Goal: Task Accomplishment & Management: Manage account settings

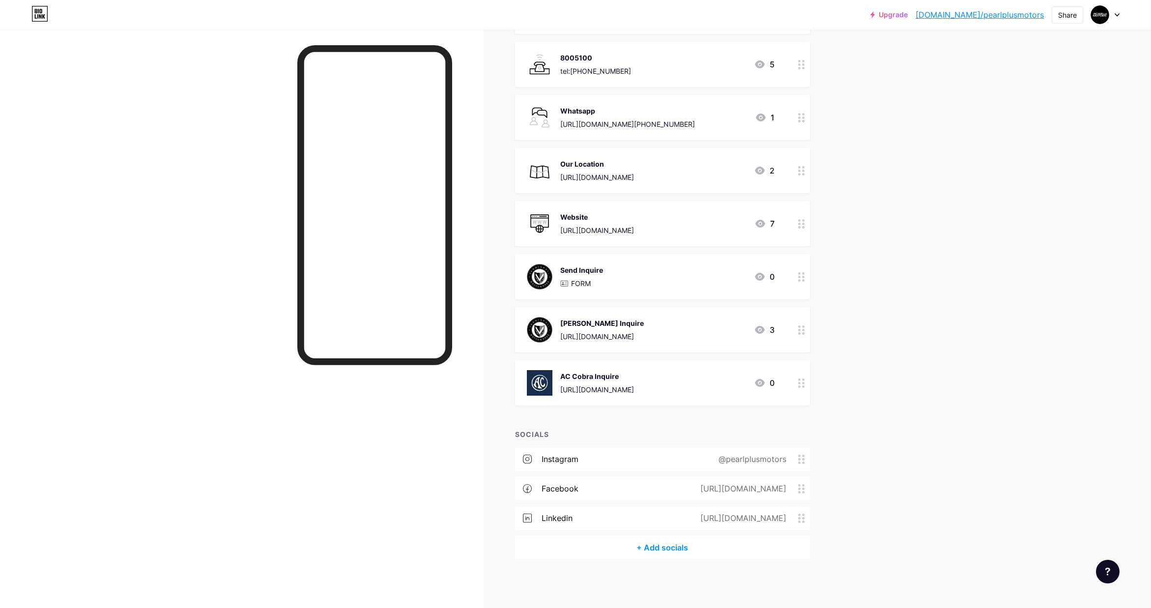
scroll to position [190, 0]
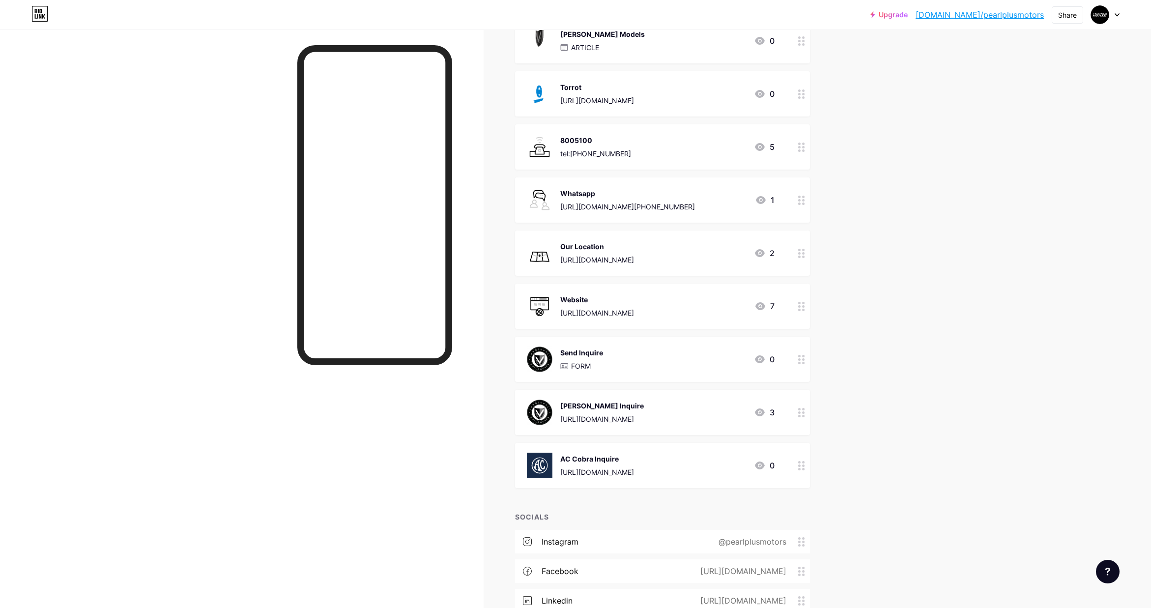
click at [686, 198] on div "Whatsapp [URL][DOMAIN_NAME][PHONE_NUMBER] 1" at bounding box center [651, 200] width 248 height 26
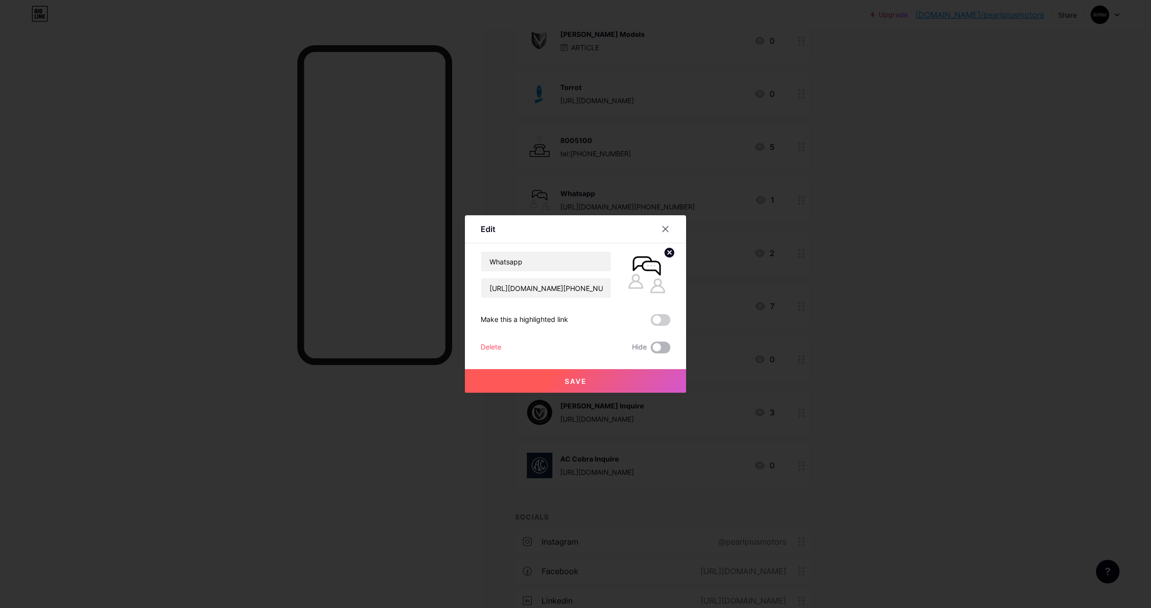
click at [661, 346] on span at bounding box center [661, 348] width 20 height 12
click at [651, 350] on input "checkbox" at bounding box center [651, 350] width 0 height 0
click at [619, 383] on button "Save" at bounding box center [575, 381] width 221 height 24
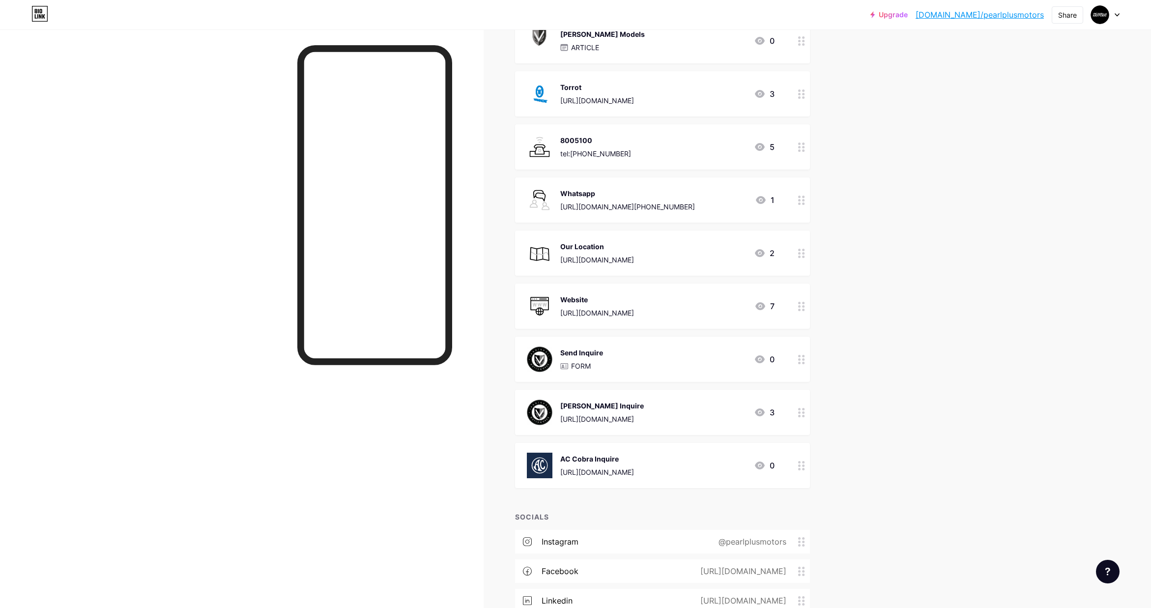
click at [961, 247] on div "Upgrade [DOMAIN_NAME]/pearlp... [DOMAIN_NAME]/pearlplusmotors Share Switch acco…" at bounding box center [575, 250] width 1151 height 881
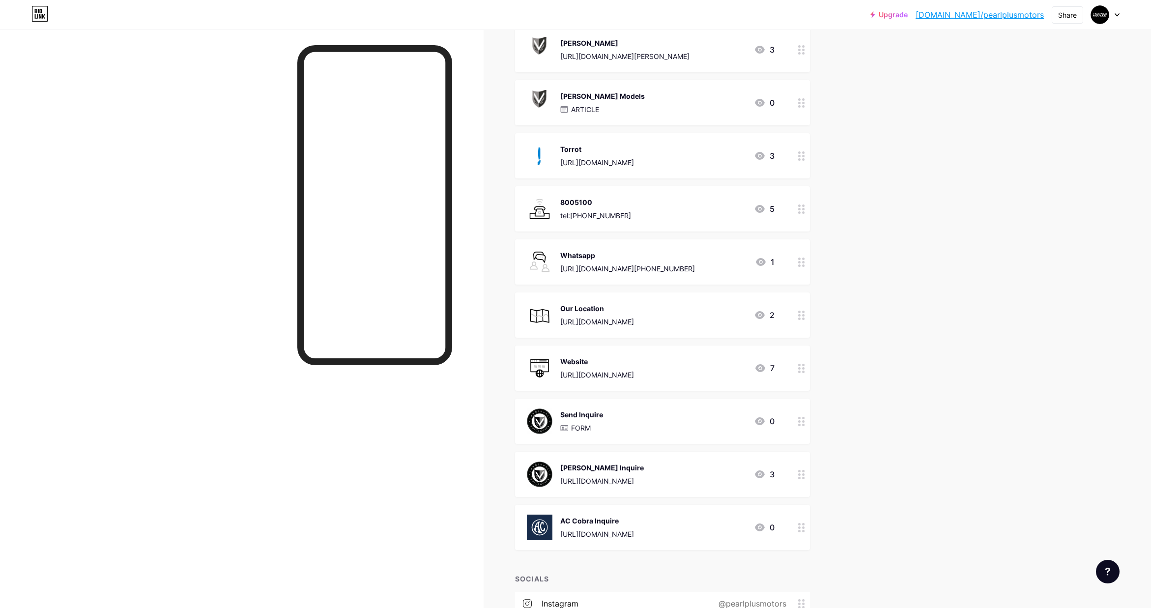
scroll to position [124, 0]
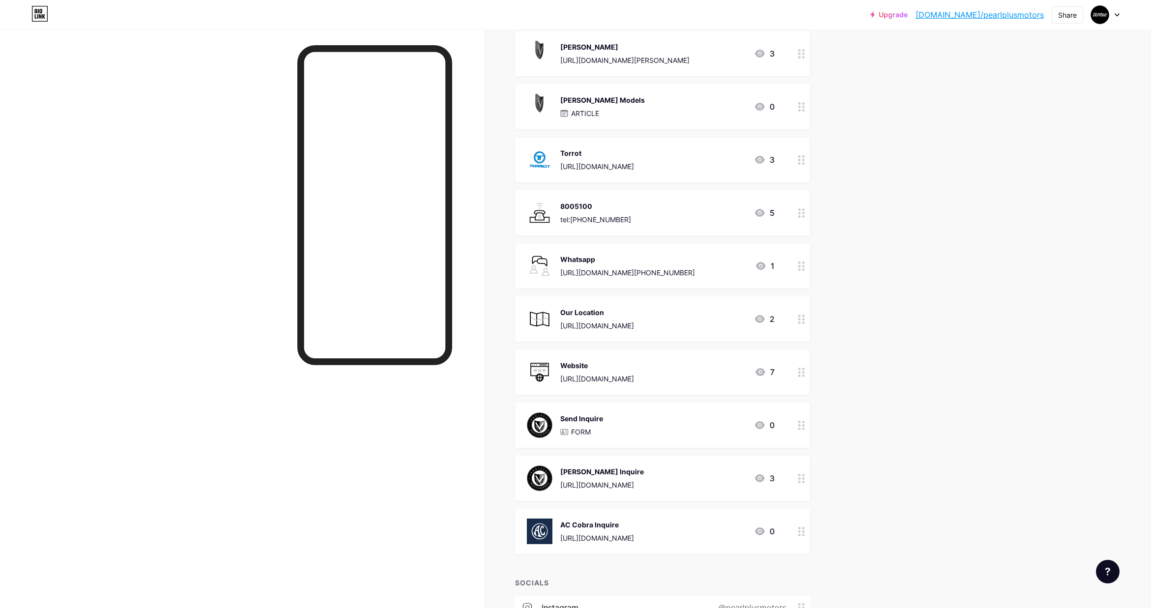
click at [941, 334] on div "Upgrade [DOMAIN_NAME]/pearlp... [DOMAIN_NAME]/pearlplusmotors Share Switch acco…" at bounding box center [575, 316] width 1151 height 881
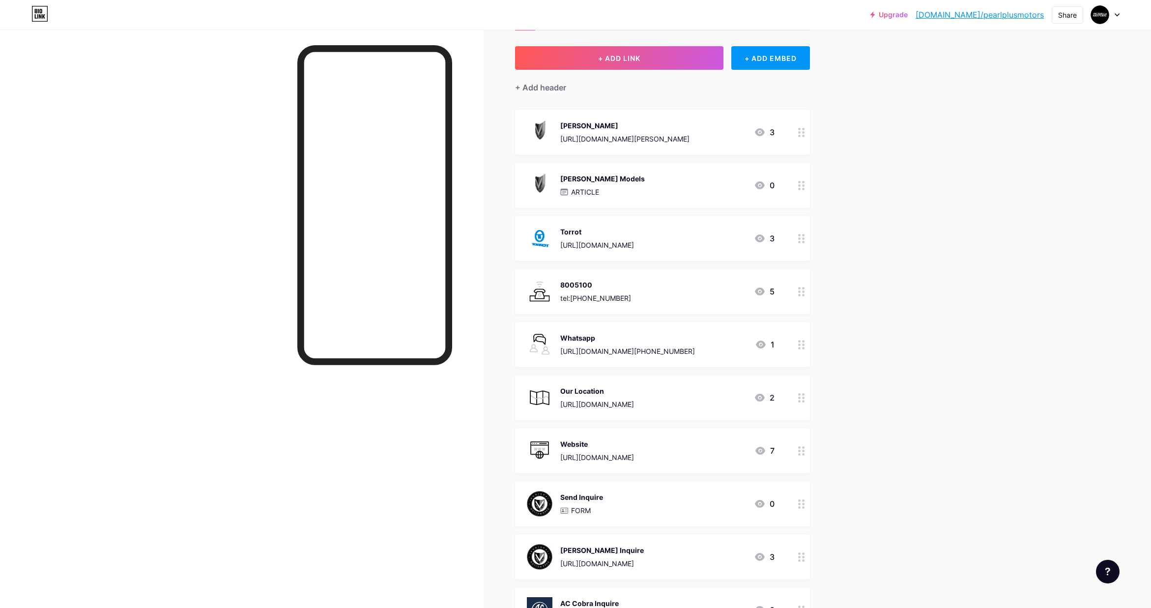
scroll to position [0, 0]
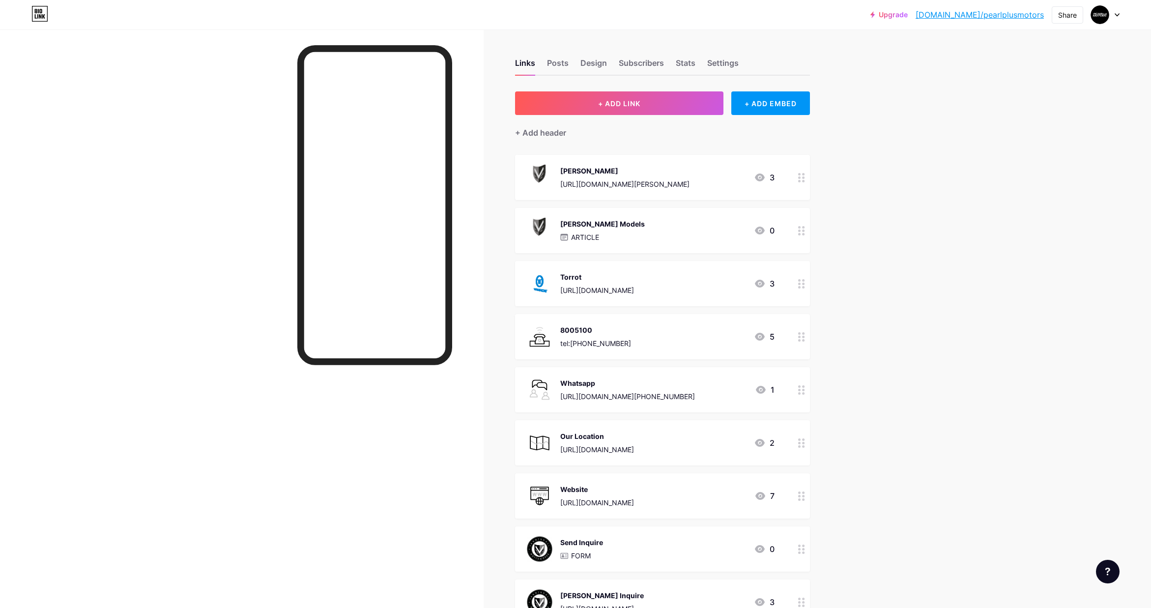
click at [921, 256] on div "Upgrade [DOMAIN_NAME]/pearlp... [DOMAIN_NAME]/pearlplusmotors Share Switch acco…" at bounding box center [575, 440] width 1151 height 881
click at [936, 380] on div "Upgrade [DOMAIN_NAME]/pearlp... [DOMAIN_NAME]/pearlplusmotors Share Switch acco…" at bounding box center [575, 440] width 1151 height 881
click at [879, 293] on div "Upgrade [DOMAIN_NAME]/pearlp... [DOMAIN_NAME]/pearlplusmotors Share Switch acco…" at bounding box center [575, 439] width 1151 height 881
click at [1118, 15] on icon at bounding box center [1118, 15] width 4 height 2
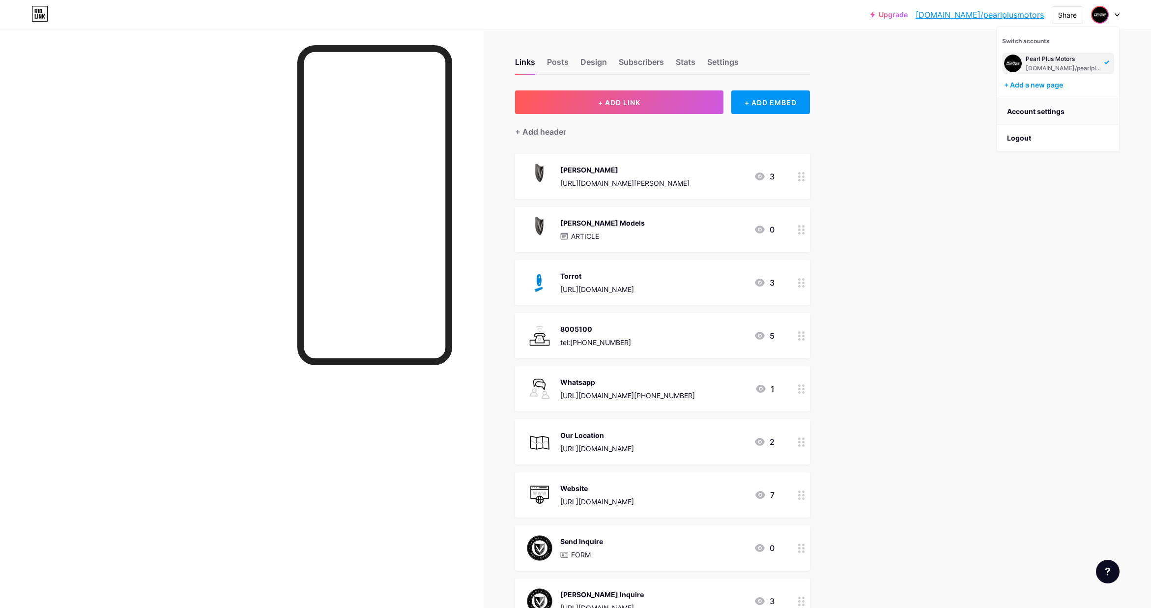
click at [1032, 113] on link "Account settings" at bounding box center [1059, 111] width 122 height 27
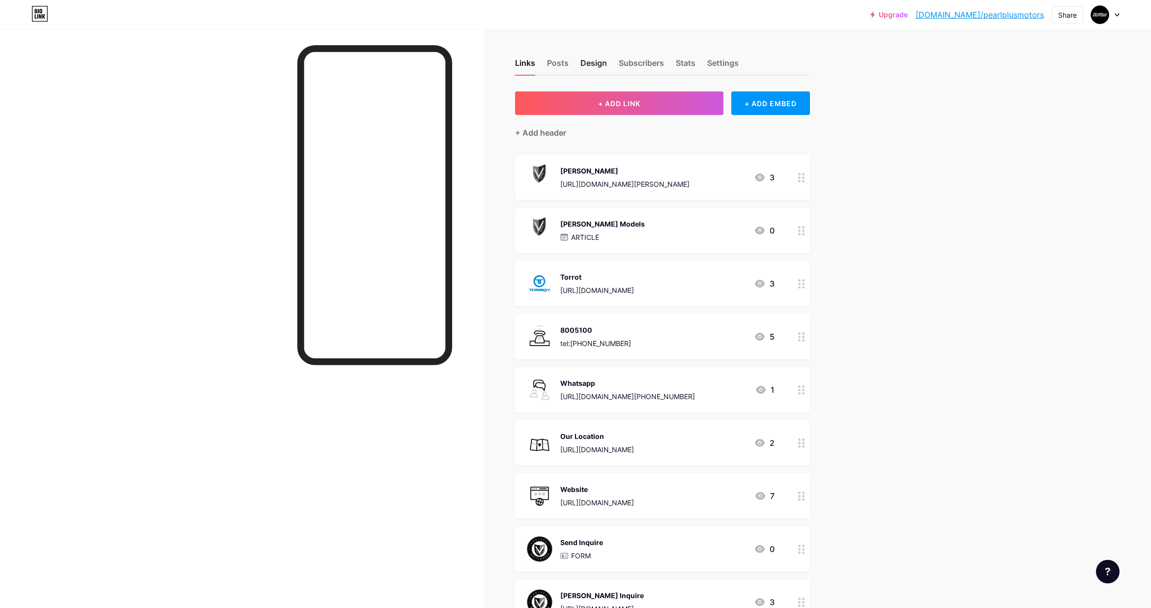
click at [597, 62] on div "Design" at bounding box center [594, 66] width 27 height 18
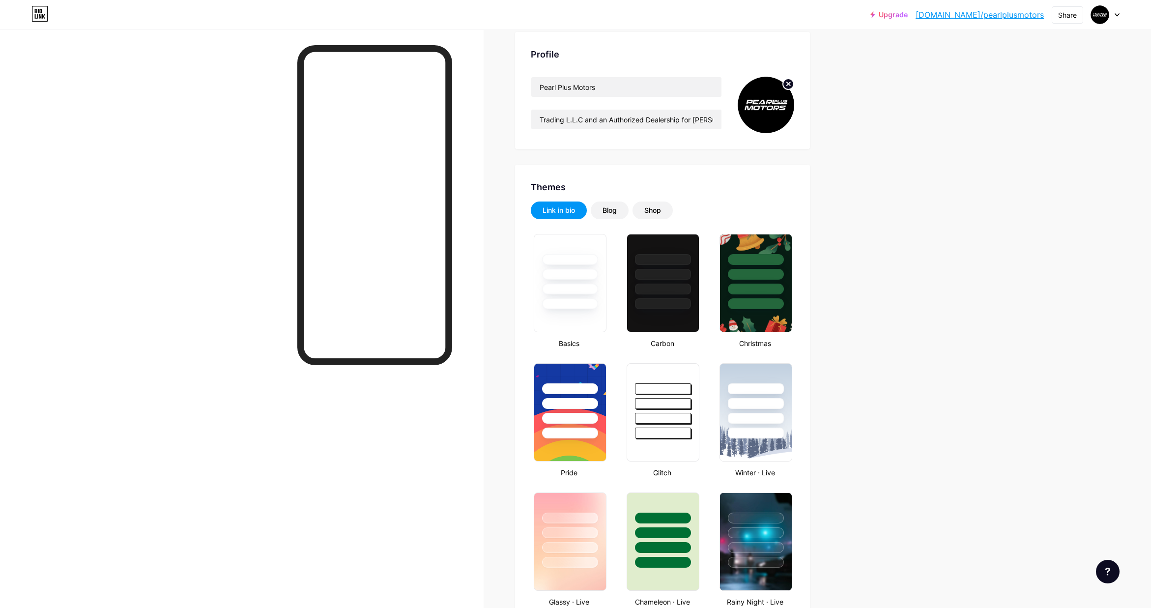
scroll to position [69, 0]
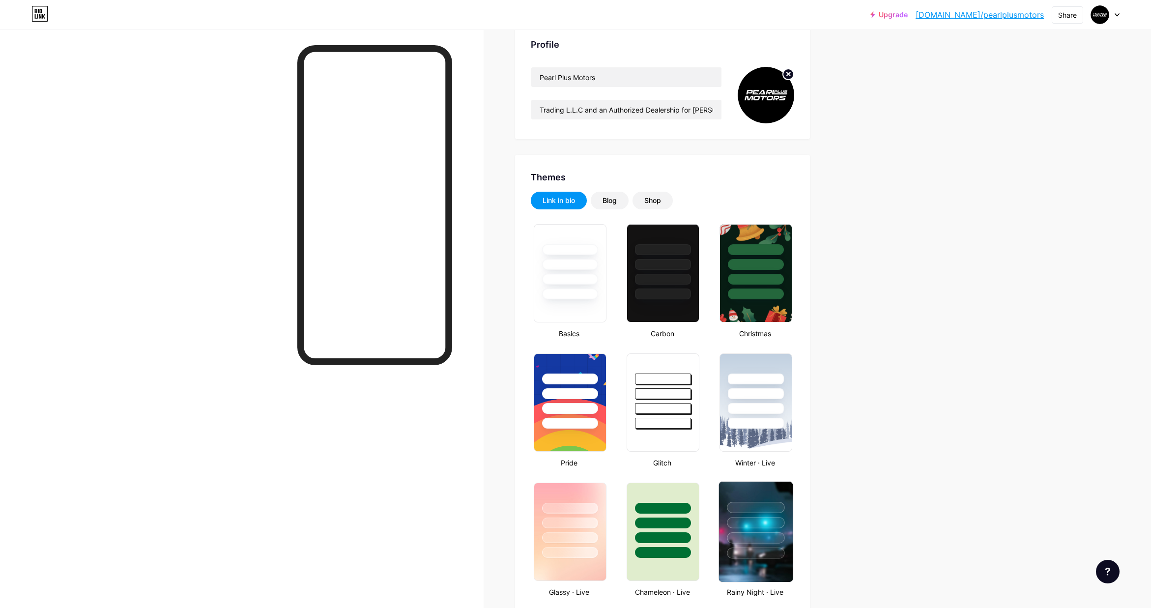
click at [757, 492] on div at bounding box center [756, 520] width 74 height 77
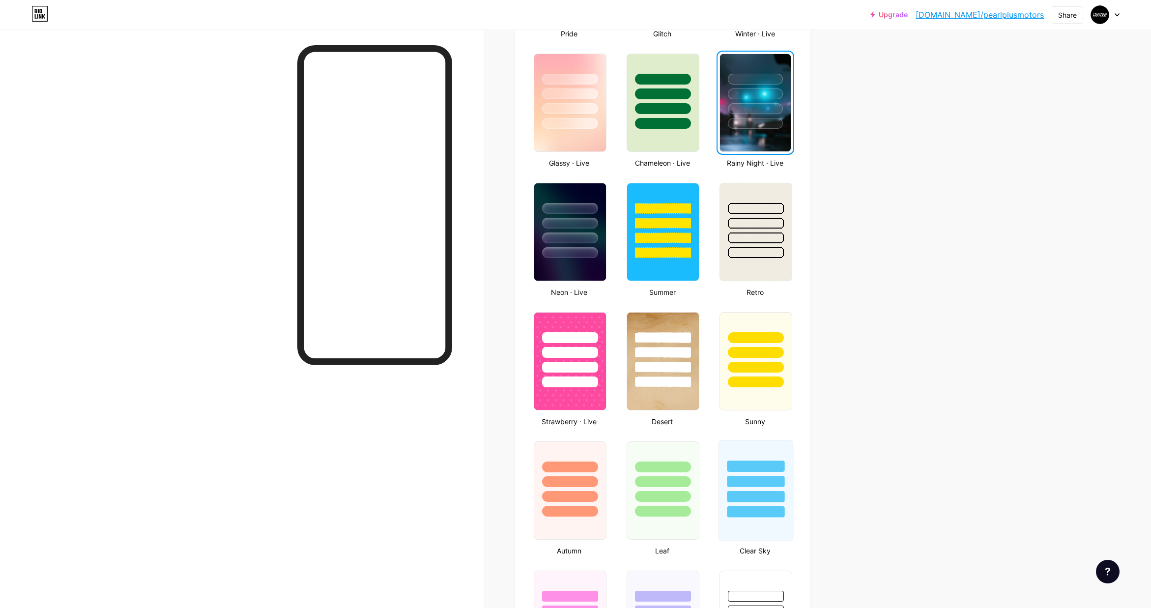
scroll to position [484, 0]
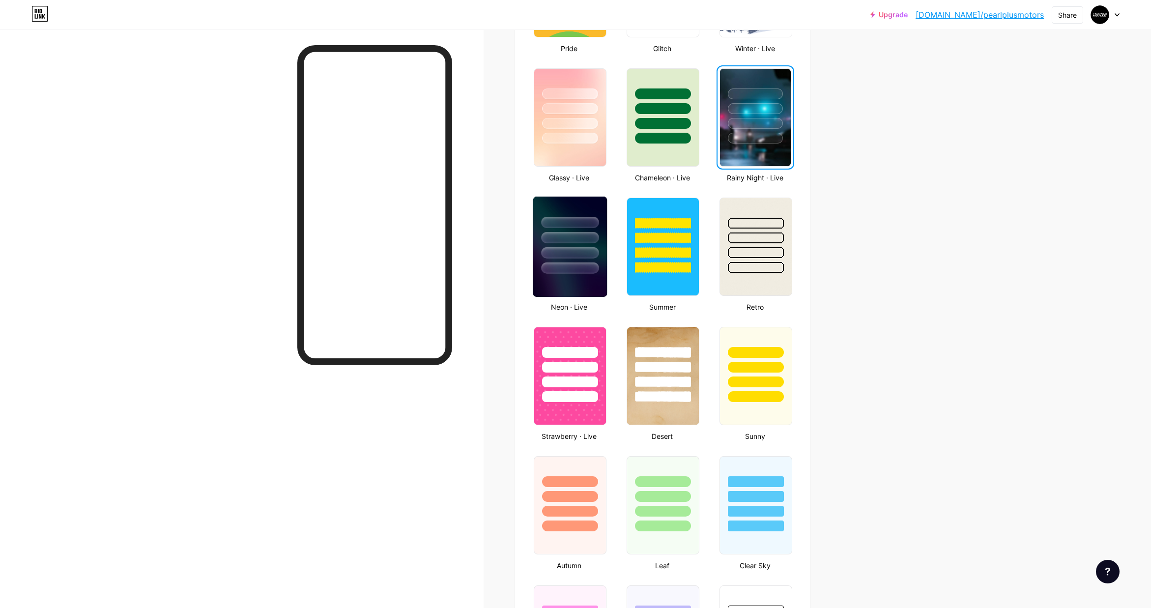
click at [548, 228] on div at bounding box center [570, 222] width 58 height 11
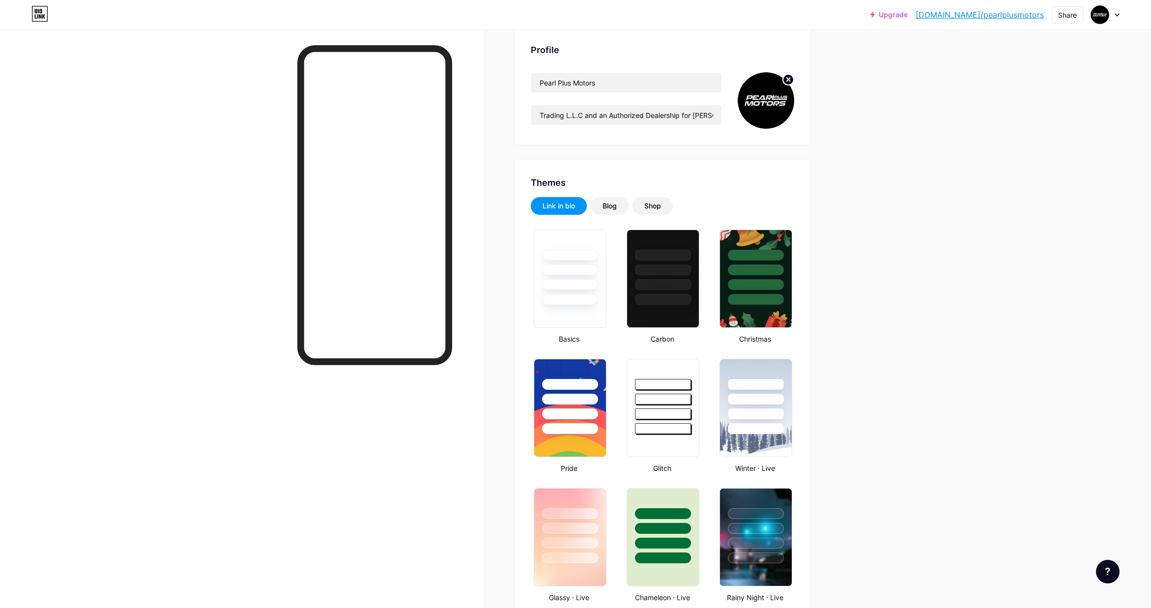
scroll to position [0, 0]
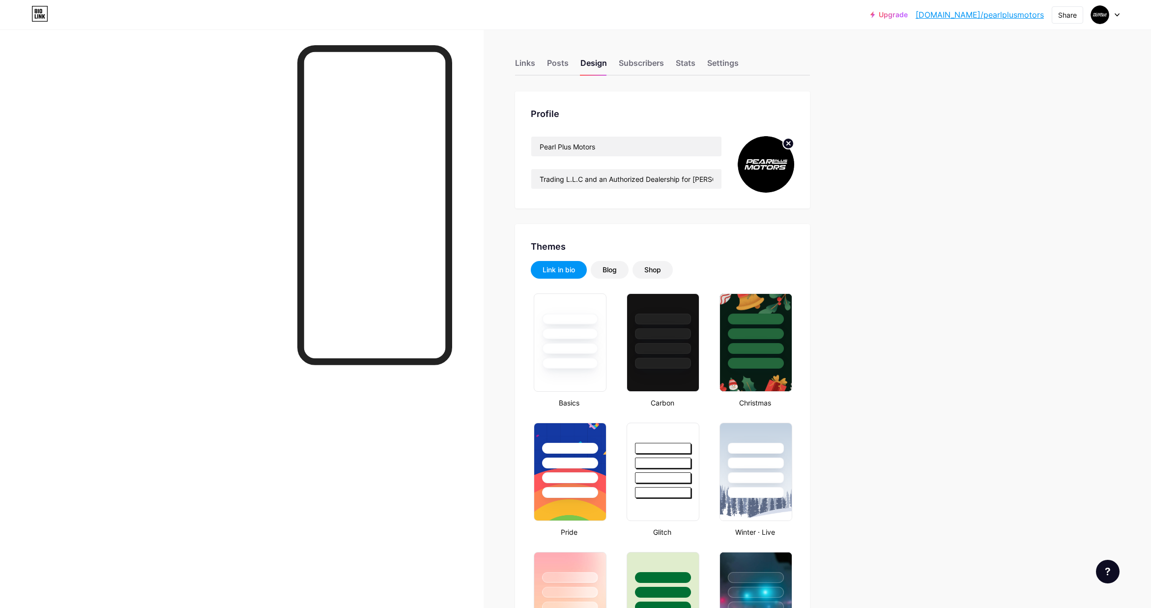
click at [765, 163] on img at bounding box center [766, 164] width 57 height 57
click at [788, 143] on icon at bounding box center [788, 143] width 3 height 3
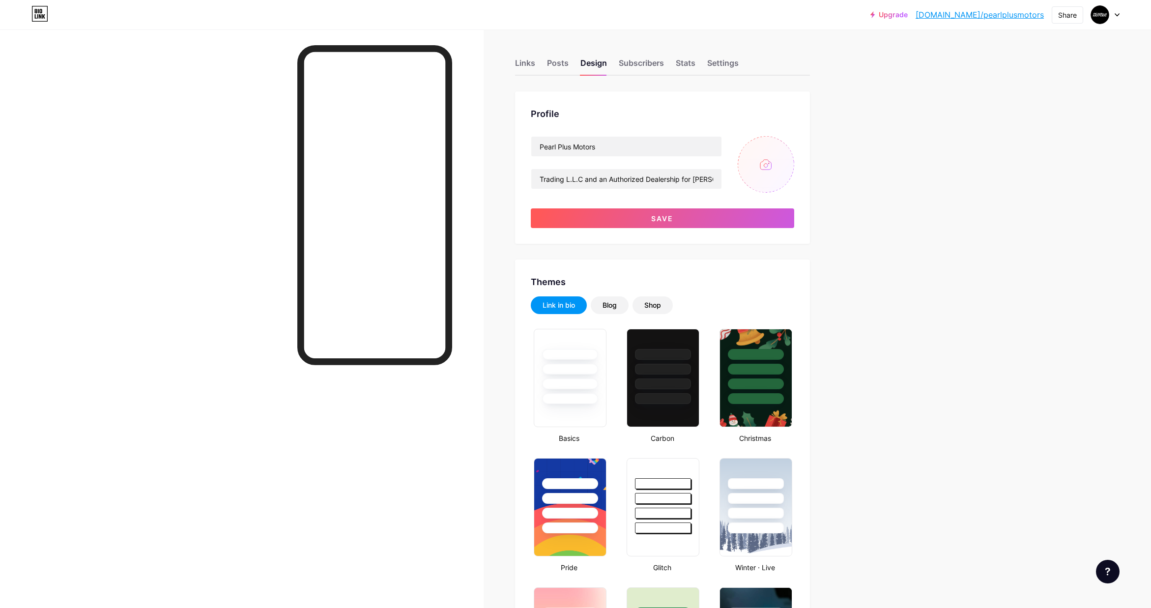
click at [765, 162] on input "file" at bounding box center [766, 164] width 57 height 57
type input "C:\fakepath\Web 1920 – 3.jpg"
click at [716, 214] on button "Save" at bounding box center [663, 218] width 264 height 20
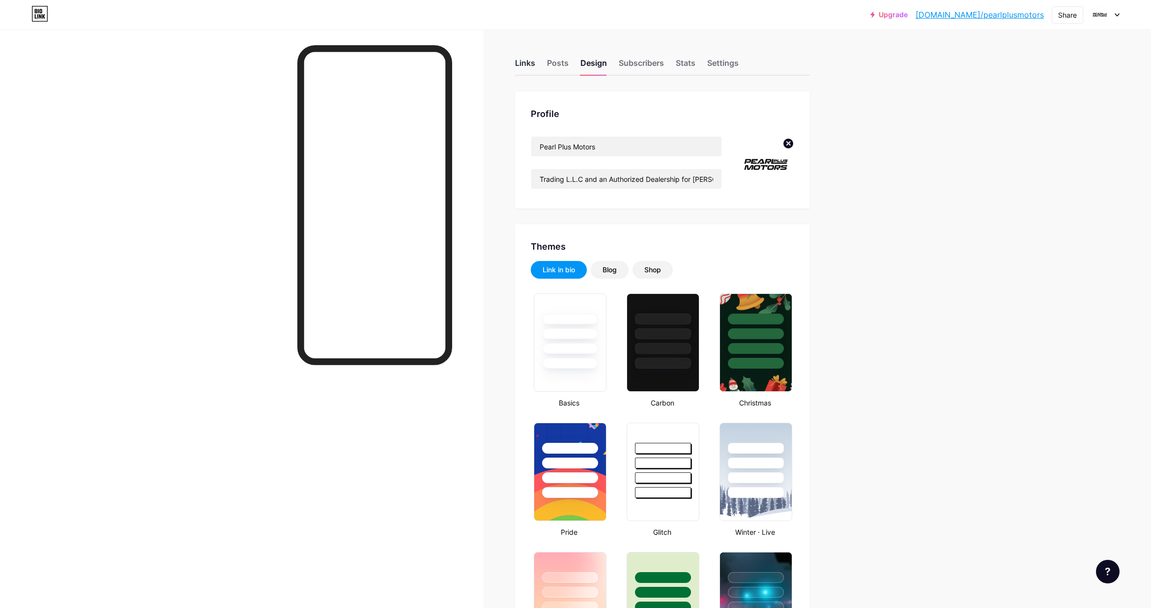
click at [523, 61] on div "Links" at bounding box center [525, 66] width 20 height 18
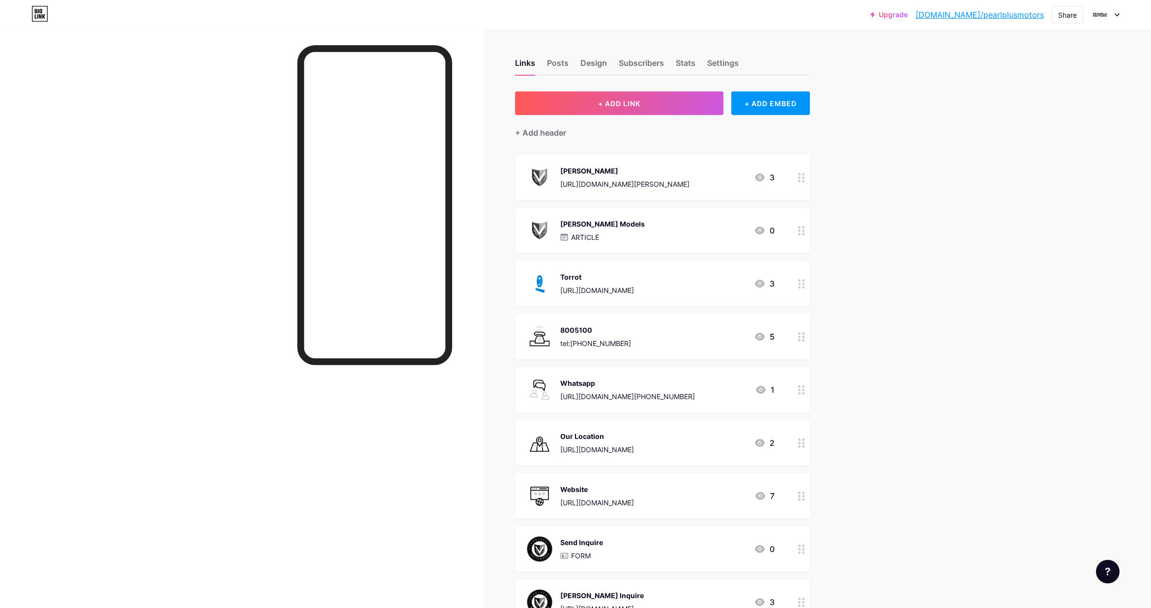
scroll to position [20, 0]
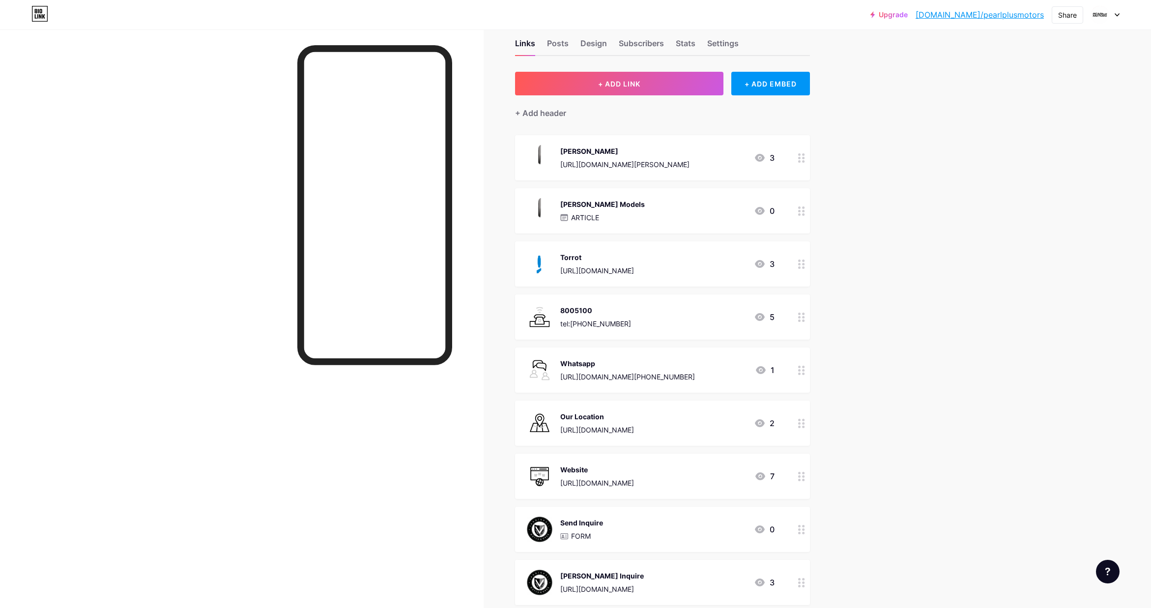
click at [649, 312] on div "8005100 tel:[PHONE_NUMBER] 5" at bounding box center [651, 317] width 248 height 26
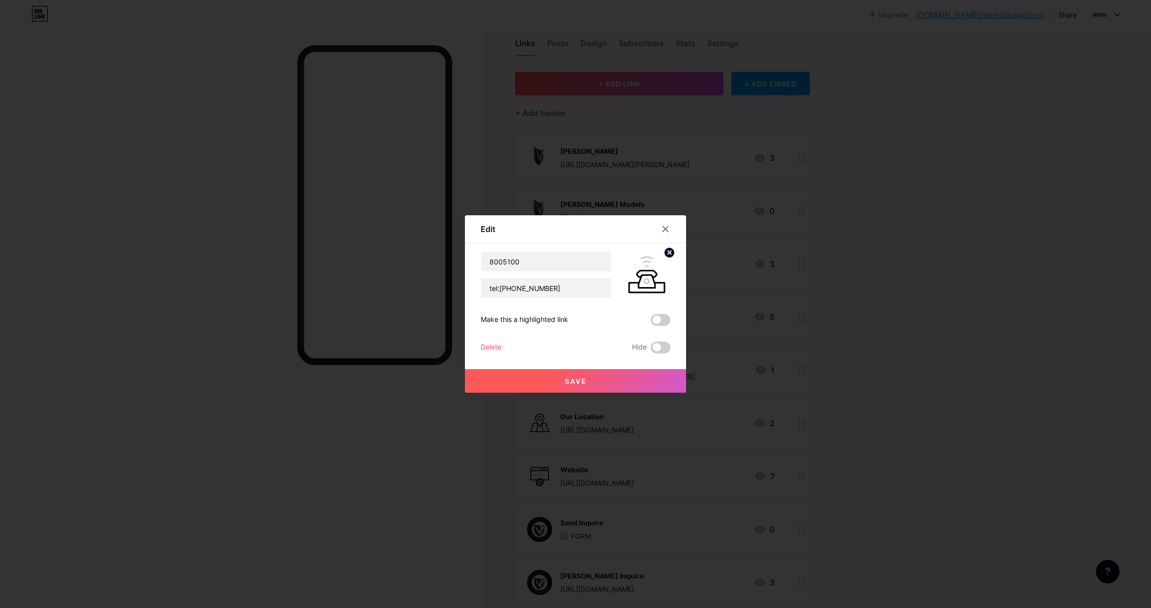
click at [880, 295] on div at bounding box center [575, 304] width 1151 height 608
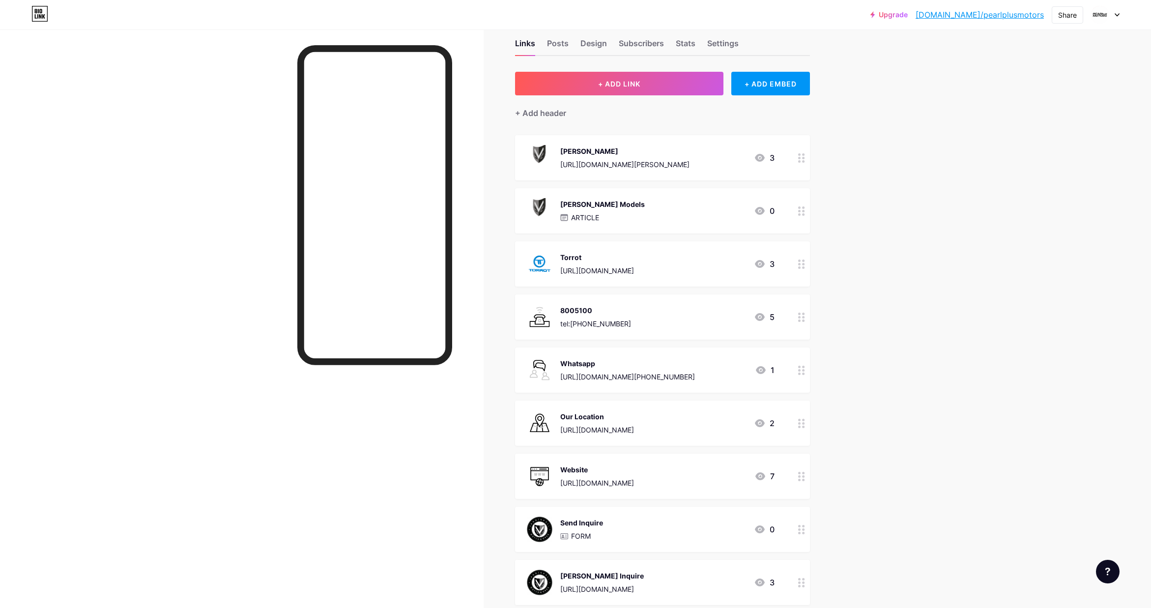
click at [880, 229] on div "Upgrade [DOMAIN_NAME]/pearlp... [DOMAIN_NAME]/pearlplusmotors Share Switch acco…" at bounding box center [575, 420] width 1151 height 881
click at [866, 114] on div "Upgrade [DOMAIN_NAME]/pearlp... [DOMAIN_NAME]/pearlplusmotors Share Switch acco…" at bounding box center [575, 420] width 1151 height 881
click at [601, 47] on div "Design" at bounding box center [594, 46] width 27 height 18
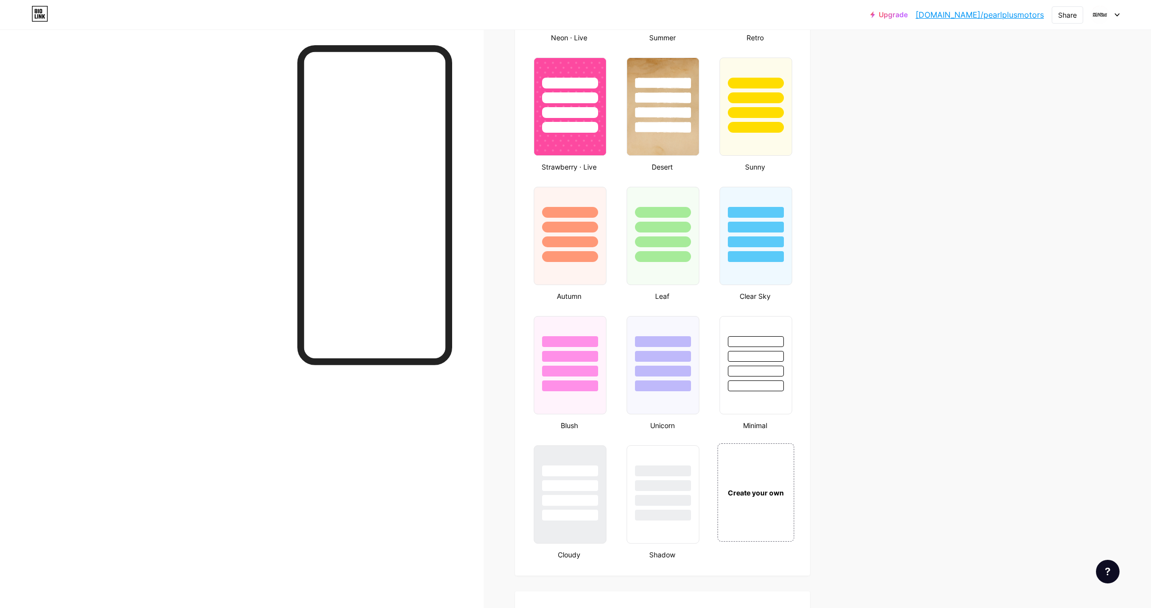
scroll to position [752, 0]
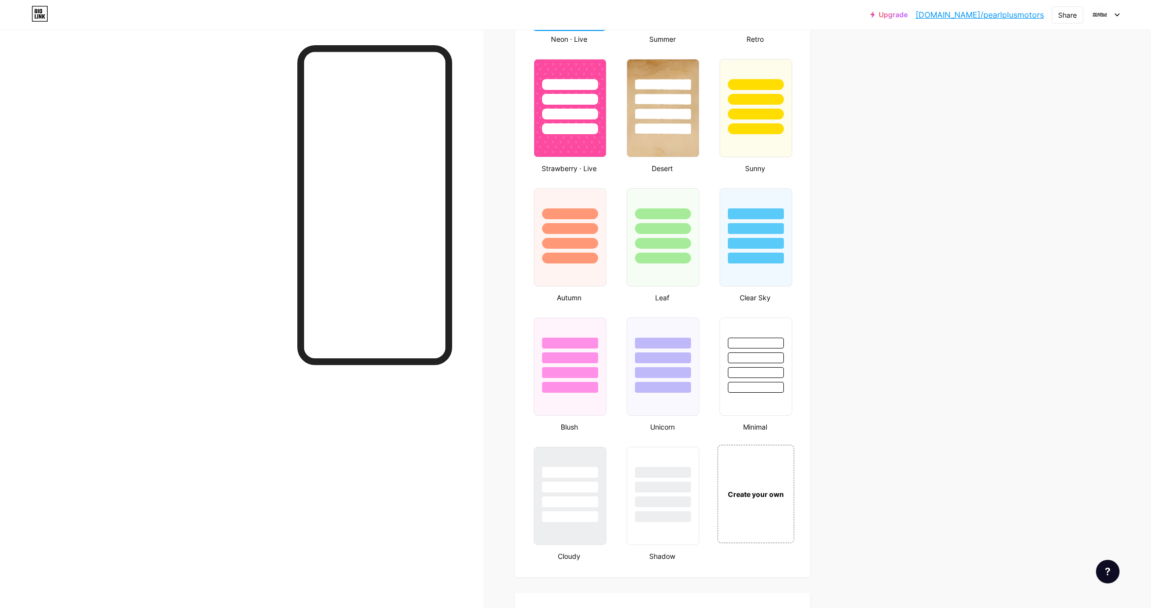
click at [884, 309] on div "Upgrade [DOMAIN_NAME]/pearlp... [DOMAIN_NAME]/pearlplusmotors Share Switch acco…" at bounding box center [575, 84] width 1151 height 1673
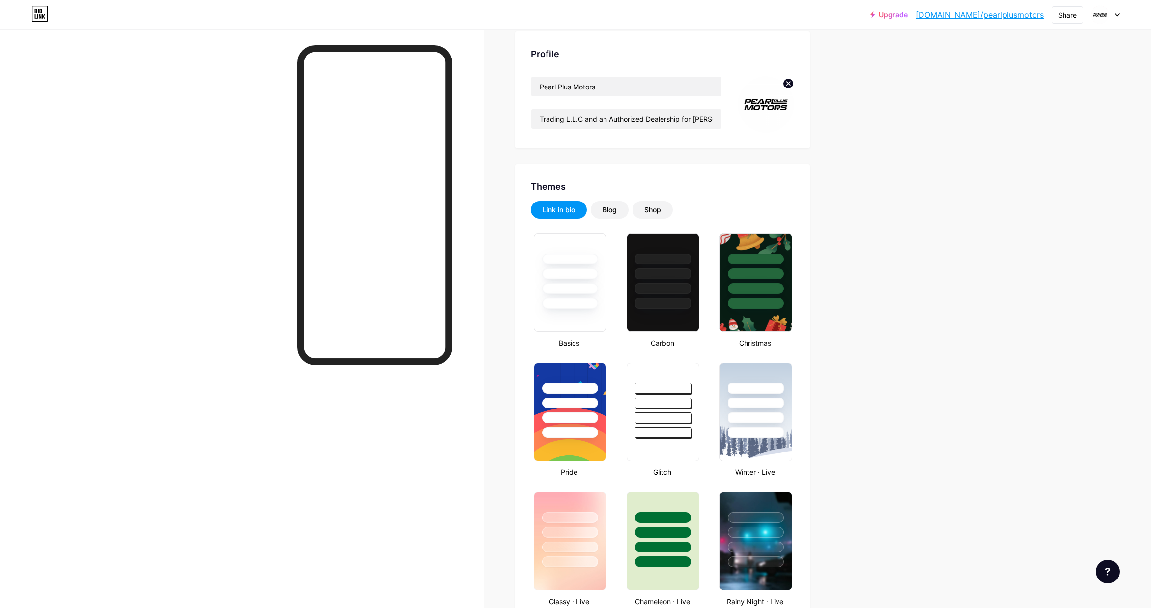
scroll to position [0, 0]
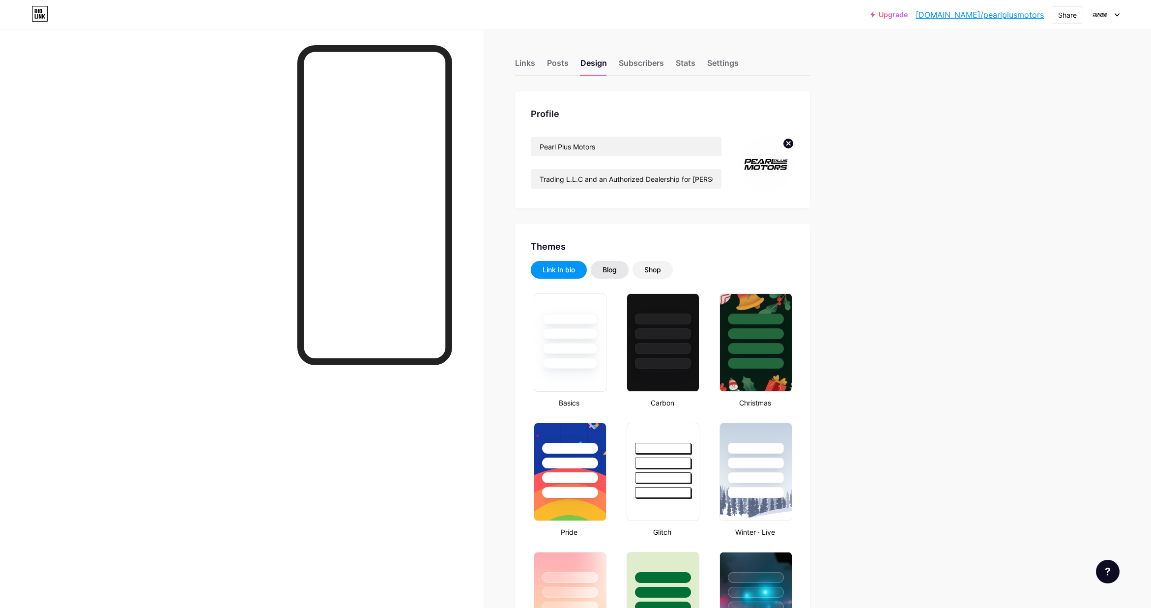
click at [605, 271] on div "Blog" at bounding box center [610, 270] width 14 height 10
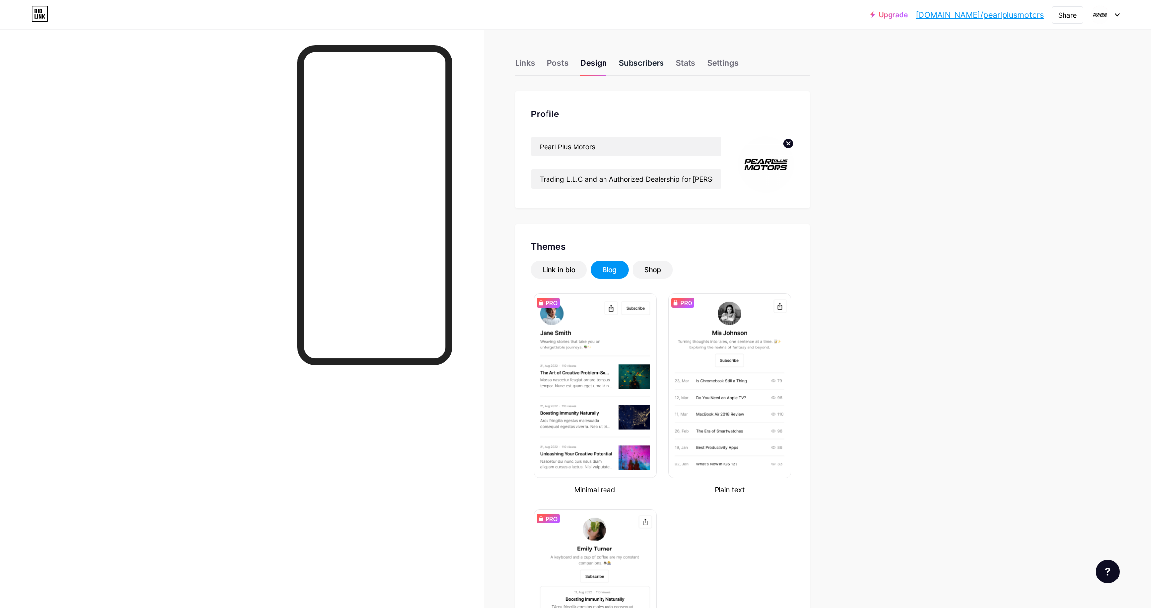
click at [639, 68] on div "Subscribers" at bounding box center [641, 66] width 45 height 18
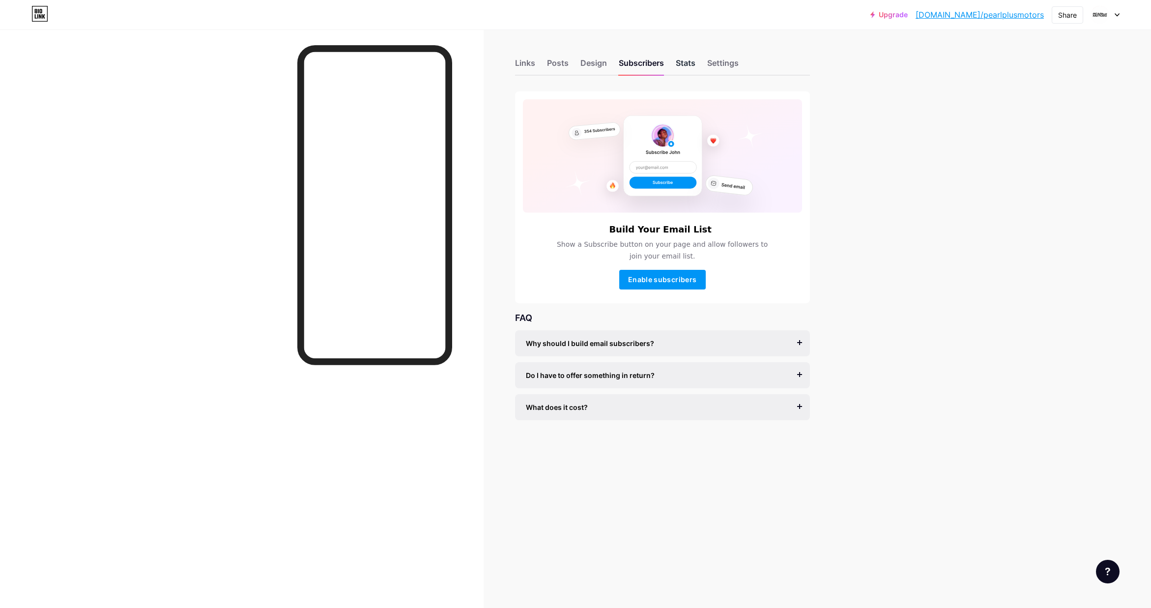
click at [684, 61] on div "Stats" at bounding box center [686, 66] width 20 height 18
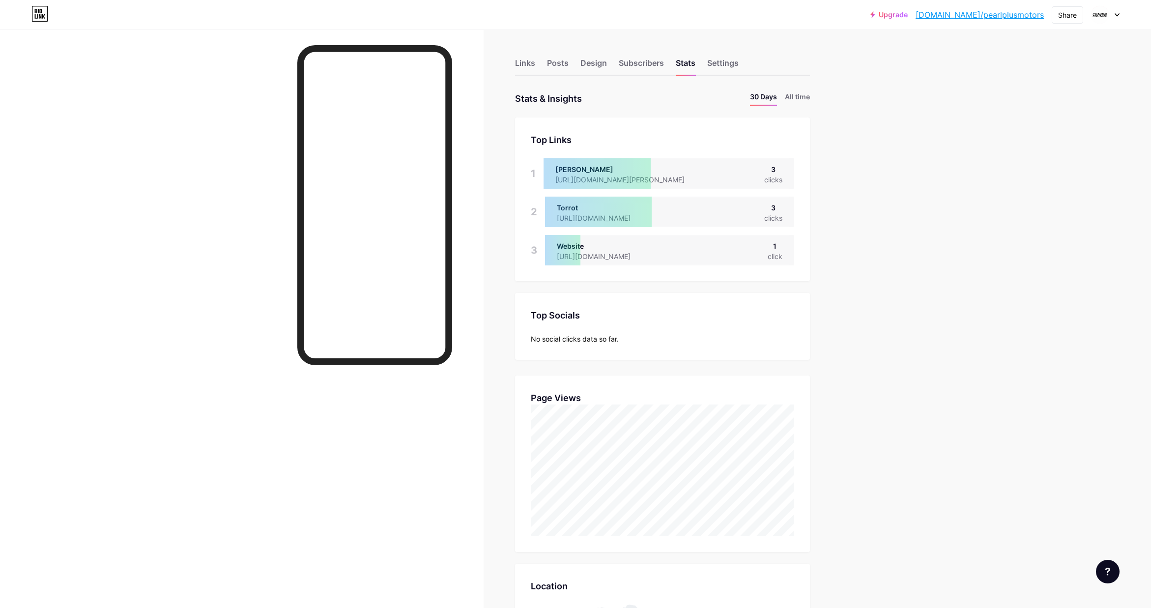
scroll to position [608, 1151]
click at [875, 167] on div "Upgrade [DOMAIN_NAME]/pearlp... [DOMAIN_NAME]/pearlplusmotors Share Switch acco…" at bounding box center [575, 565] width 1151 height 1130
click at [846, 189] on div "Links Posts Design Subscribers Stats Settings Stats & Insights Page Stats 30 Da…" at bounding box center [426, 579] width 852 height 1101
click at [825, 263] on div "Links Posts Design Subscribers Stats Settings Stats & Insights Page Stats 30 Da…" at bounding box center [426, 579] width 852 height 1101
click at [647, 251] on div "[URL][DOMAIN_NAME]" at bounding box center [601, 256] width 89 height 10
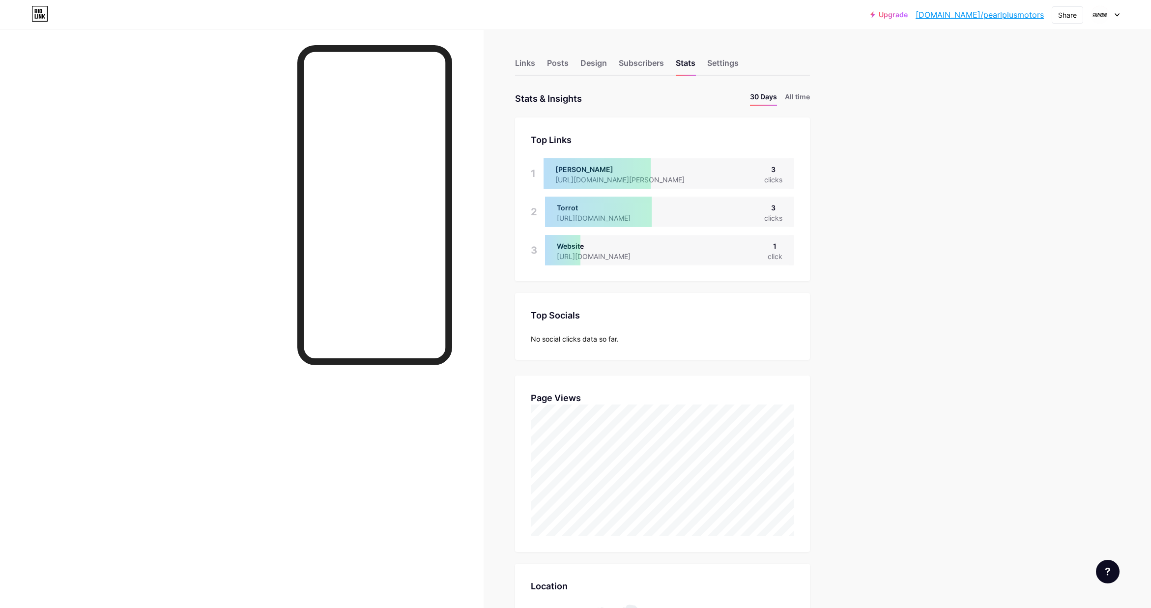
click at [666, 214] on div "Torrot [URL][DOMAIN_NAME] 3 clicks" at bounding box center [669, 212] width 249 height 30
click at [800, 98] on li "All time" at bounding box center [797, 98] width 25 height 14
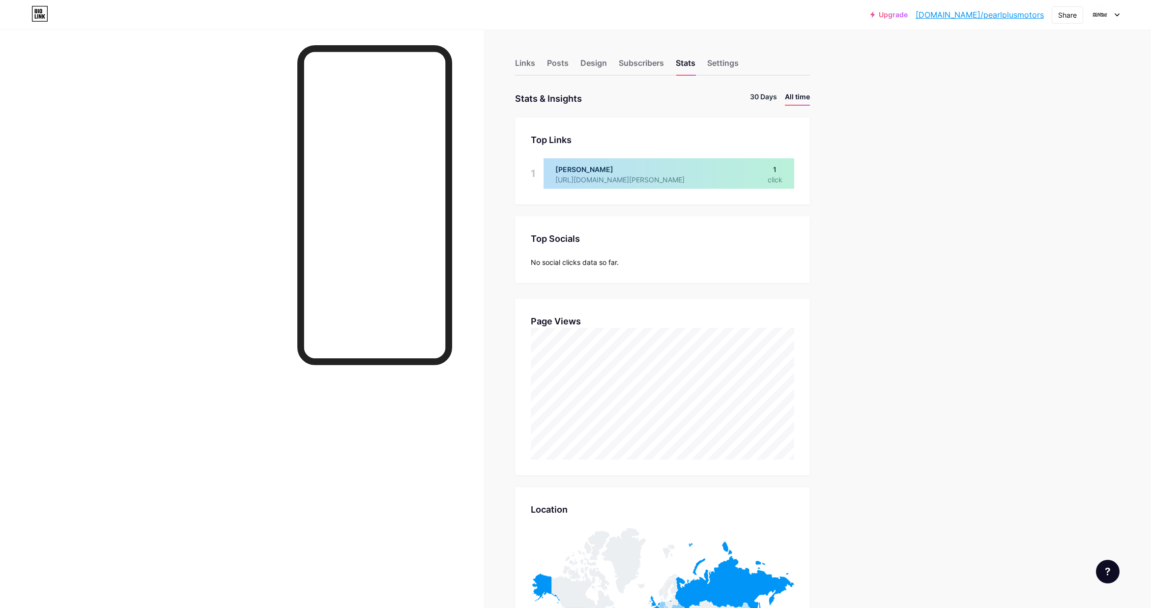
click at [763, 98] on li "30 Days" at bounding box center [763, 98] width 27 height 14
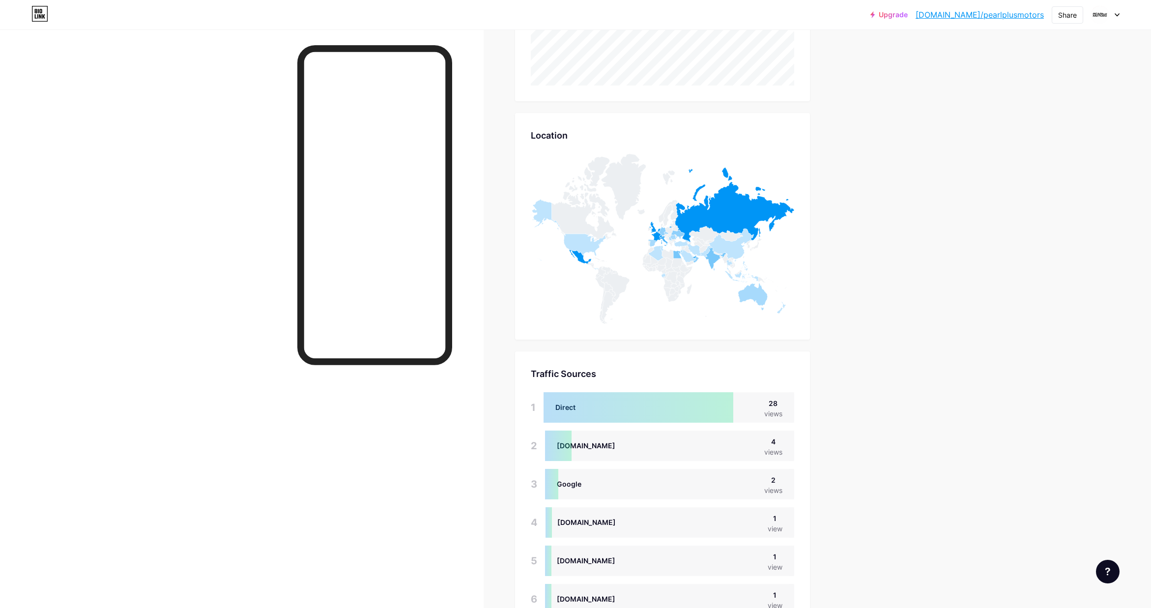
scroll to position [522, 0]
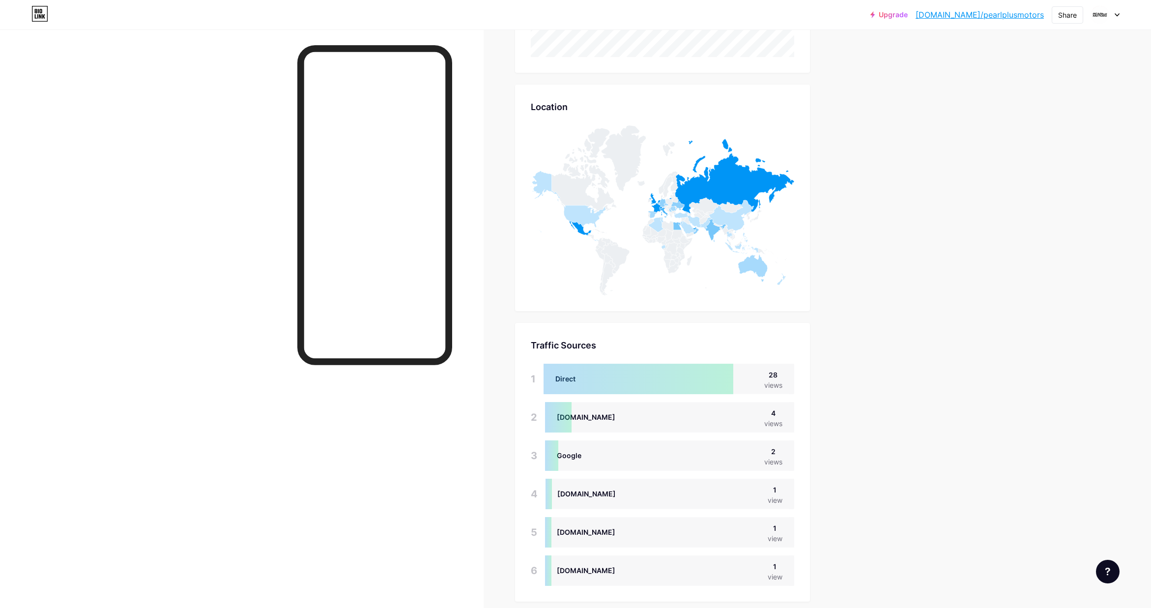
click at [679, 204] on icon at bounding box center [677, 206] width 13 height 9
click at [707, 195] on icon at bounding box center [732, 176] width 125 height 75
click at [725, 186] on icon at bounding box center [732, 176] width 125 height 75
click at [657, 206] on icon at bounding box center [656, 209] width 10 height 10
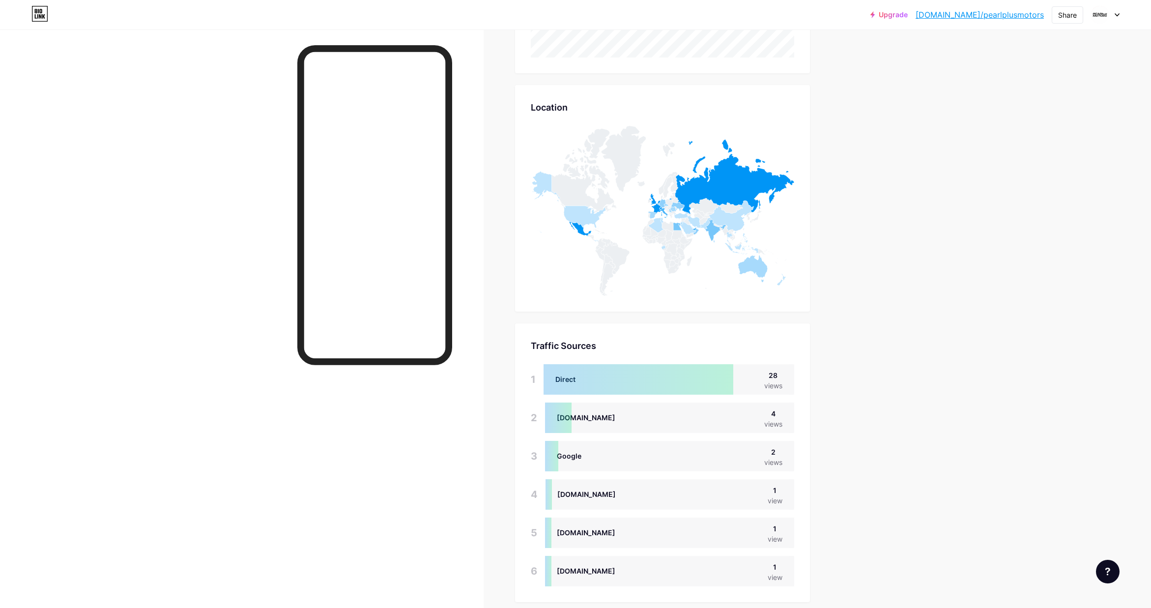
click at [879, 214] on div "Upgrade [DOMAIN_NAME]/pearlp... [DOMAIN_NAME]/pearlplusmotors Share Switch acco…" at bounding box center [575, 86] width 1151 height 1130
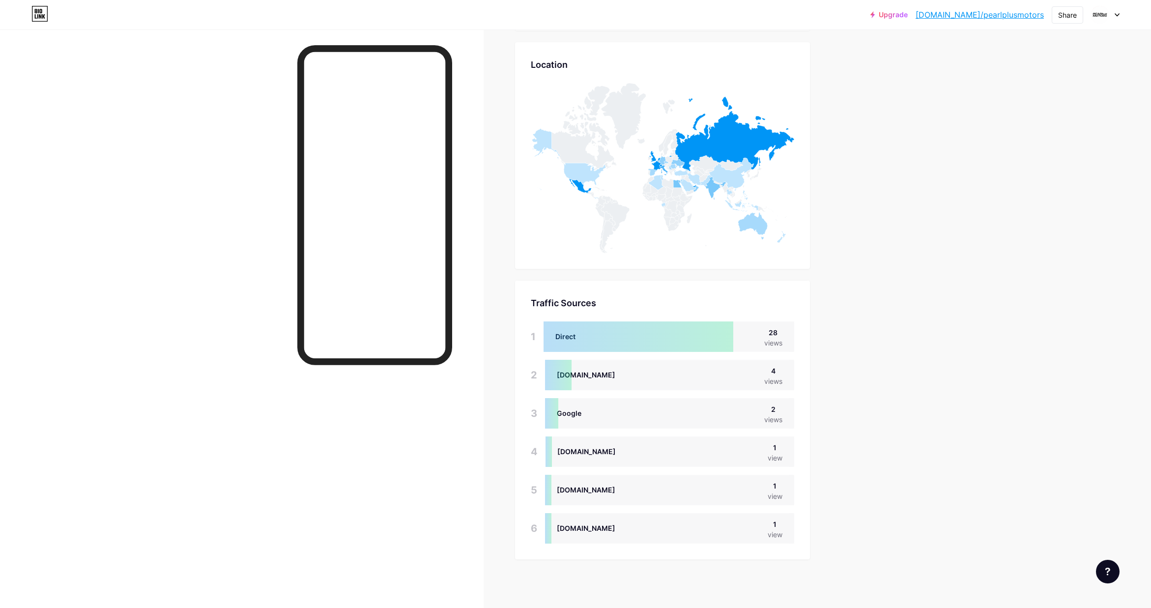
click at [775, 524] on div "1" at bounding box center [775, 524] width 15 height 10
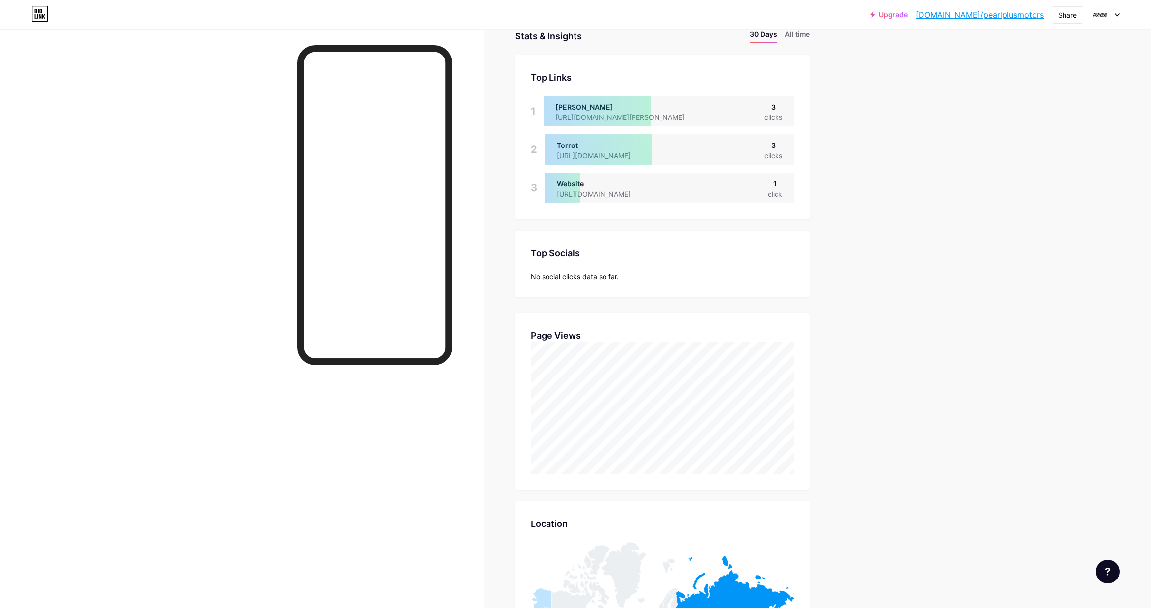
scroll to position [0, 0]
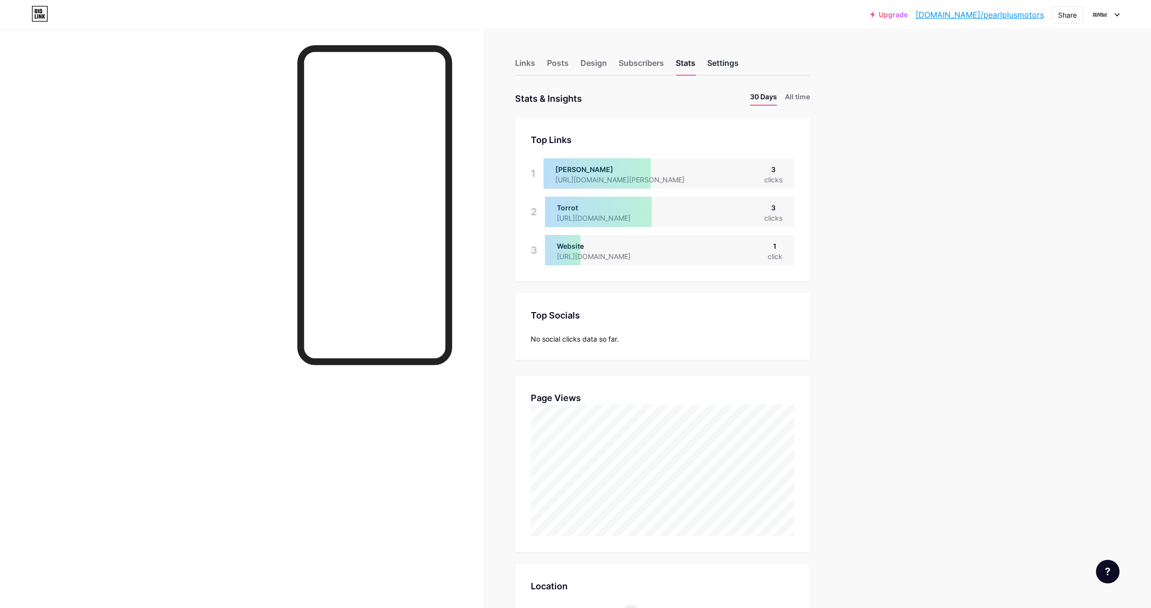
click at [726, 61] on div "Settings" at bounding box center [722, 66] width 31 height 18
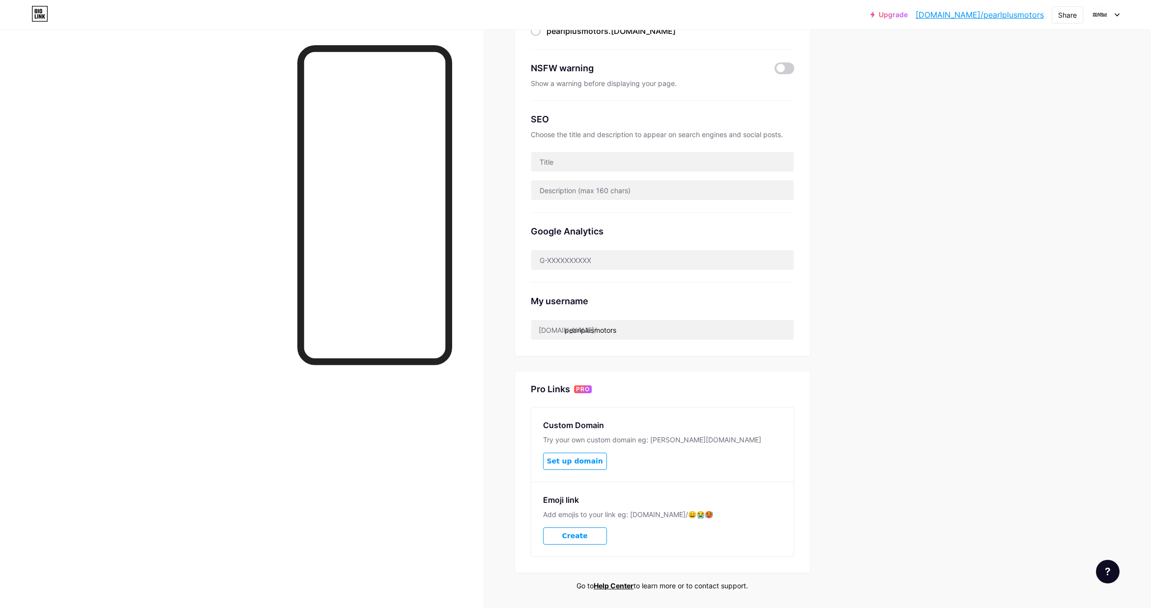
scroll to position [169, 0]
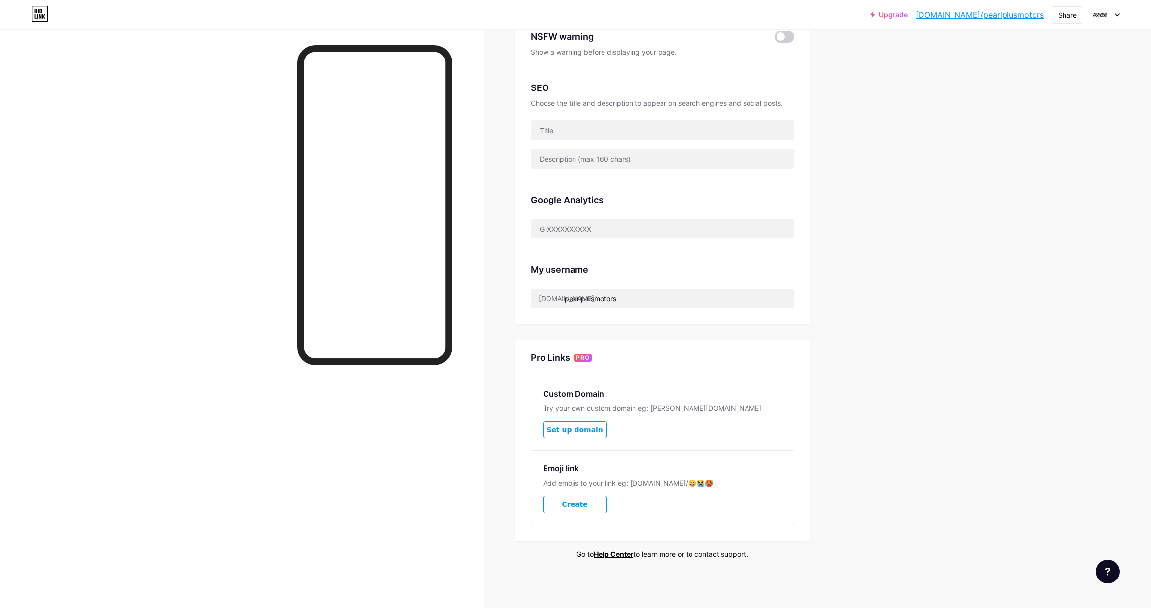
click at [784, 393] on div "Custom Domain Try your own custom domain eg: [PERSON_NAME][DOMAIN_NAME] Set up …" at bounding box center [662, 413] width 263 height 74
click at [919, 210] on div "Upgrade [DOMAIN_NAME]/pearlp... [DOMAIN_NAME]/pearlplusmotors Share Switch acco…" at bounding box center [575, 219] width 1151 height 777
click at [927, 197] on div "Upgrade [DOMAIN_NAME]/pearlp... [DOMAIN_NAME]/pearlplusmotors Share Switch acco…" at bounding box center [575, 219] width 1151 height 777
click at [928, 177] on div "Upgrade [DOMAIN_NAME]/pearlp... [DOMAIN_NAME]/pearlplusmotors Share Switch acco…" at bounding box center [575, 219] width 1151 height 777
click at [869, 276] on div "Upgrade [DOMAIN_NAME]/pearlp... [DOMAIN_NAME]/pearlplusmotors Share Switch acco…" at bounding box center [575, 219] width 1151 height 777
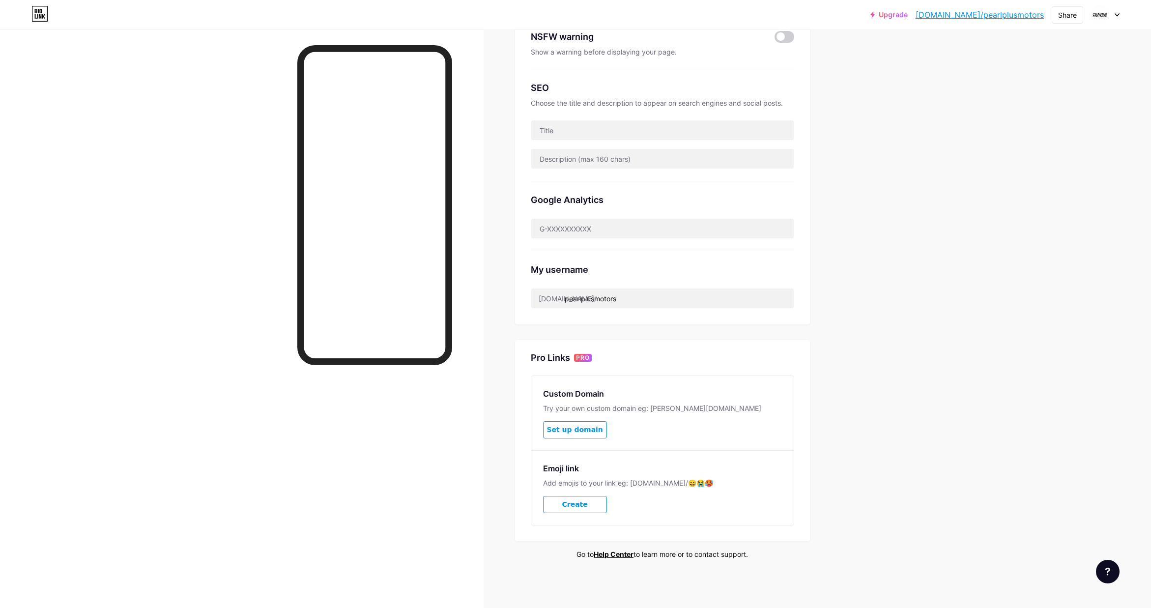
scroll to position [0, 0]
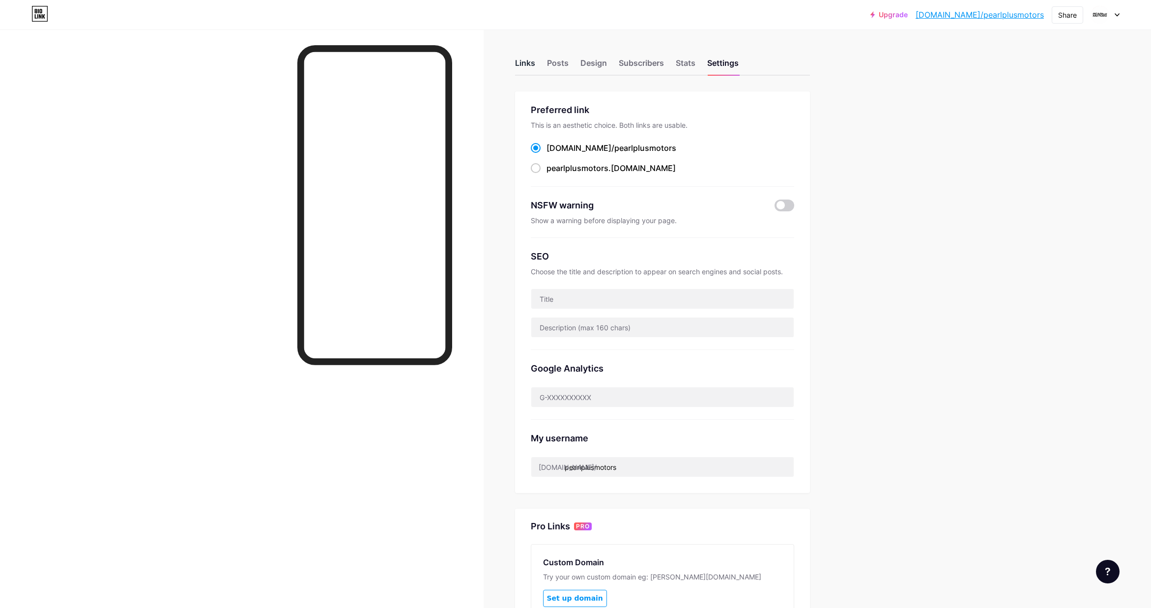
click at [529, 59] on div "Links" at bounding box center [525, 66] width 20 height 18
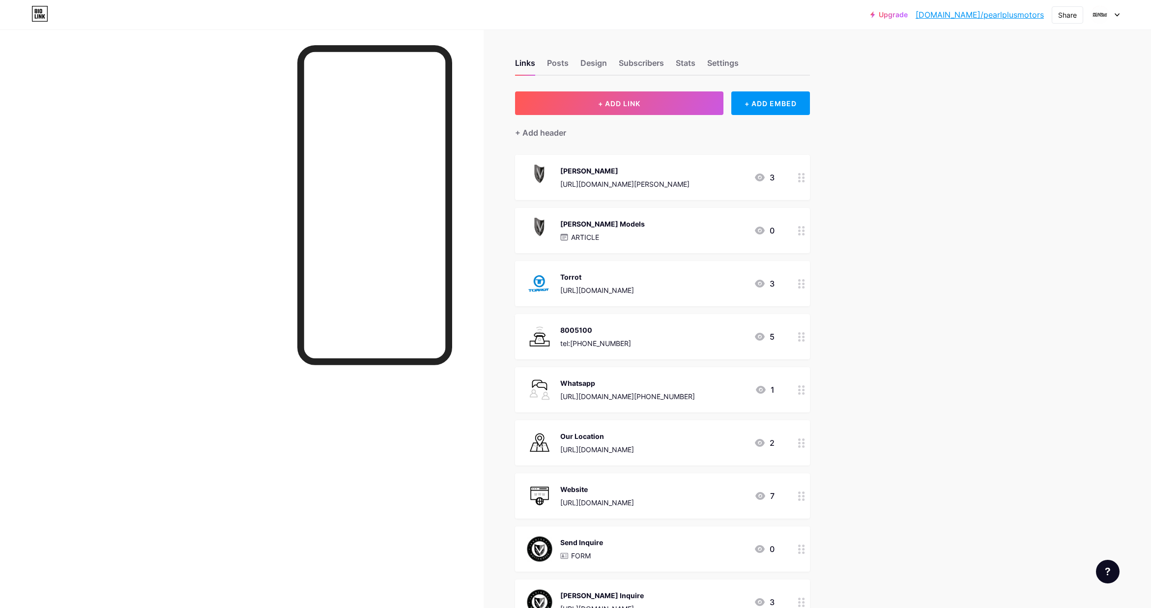
click at [659, 281] on div "Torrot [URL][DOMAIN_NAME] 3" at bounding box center [651, 284] width 248 height 26
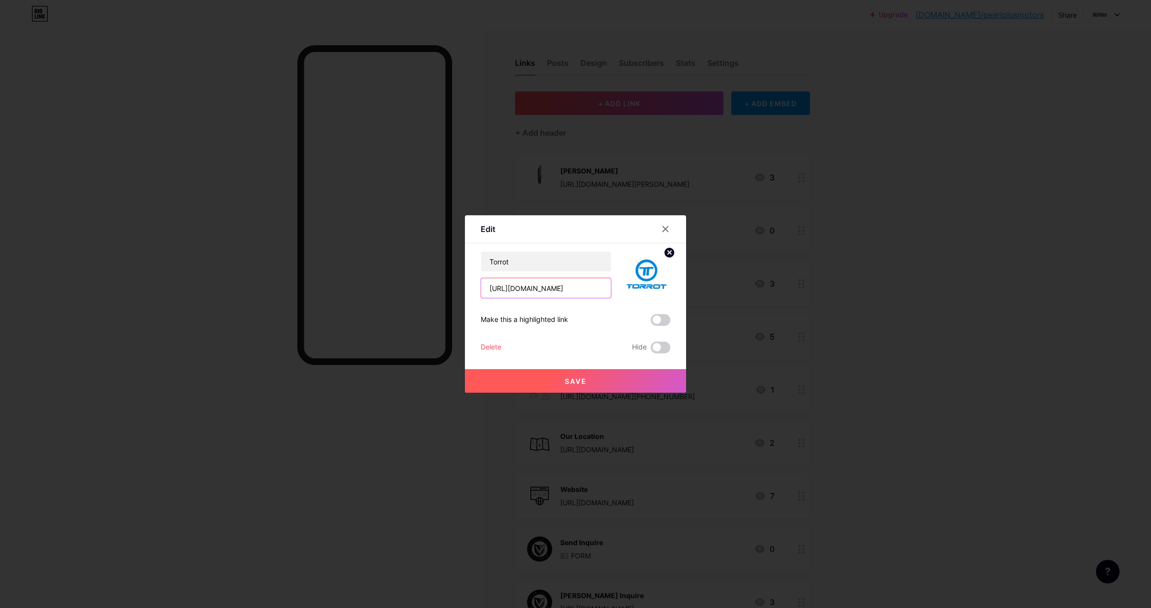
click at [578, 289] on input "[URL][DOMAIN_NAME]" at bounding box center [546, 288] width 130 height 20
drag, startPoint x: 569, startPoint y: 291, endPoint x: 478, endPoint y: 283, distance: 91.3
click at [478, 283] on div "Edit Content YouTube Play YouTube video without leaving your page. ADD Vimeo Pl…" at bounding box center [575, 303] width 221 height 177
click at [923, 165] on div at bounding box center [575, 304] width 1151 height 608
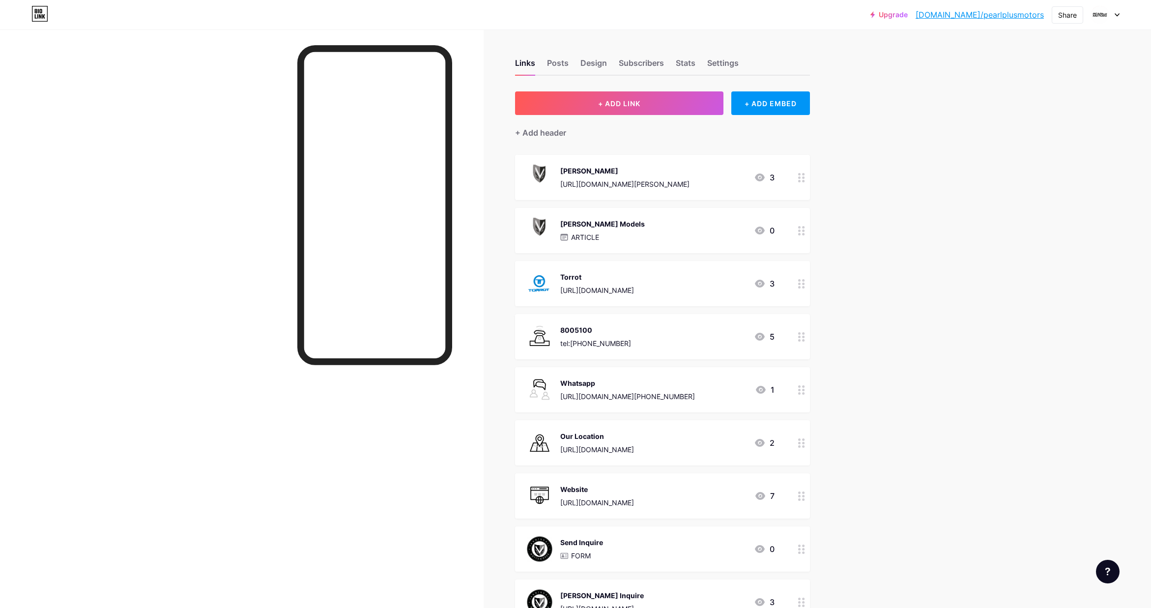
click at [651, 282] on div "Torrot [URL][DOMAIN_NAME] 3" at bounding box center [651, 284] width 248 height 26
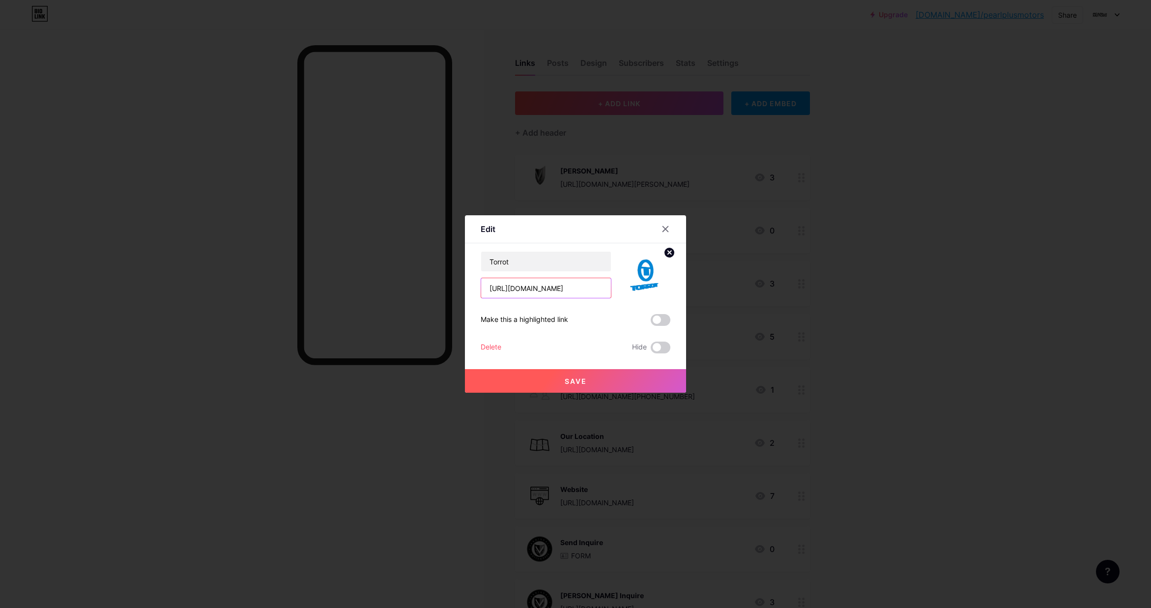
click at [573, 291] on input "[URL][DOMAIN_NAME]" at bounding box center [546, 288] width 130 height 20
drag, startPoint x: 445, startPoint y: 286, endPoint x: 439, endPoint y: 285, distance: 6.4
click at [439, 285] on div "Edit Content YouTube Play YouTube video without leaving your page. ADD Vimeo Pl…" at bounding box center [575, 304] width 1151 height 608
click at [571, 376] on button "Save" at bounding box center [575, 381] width 221 height 24
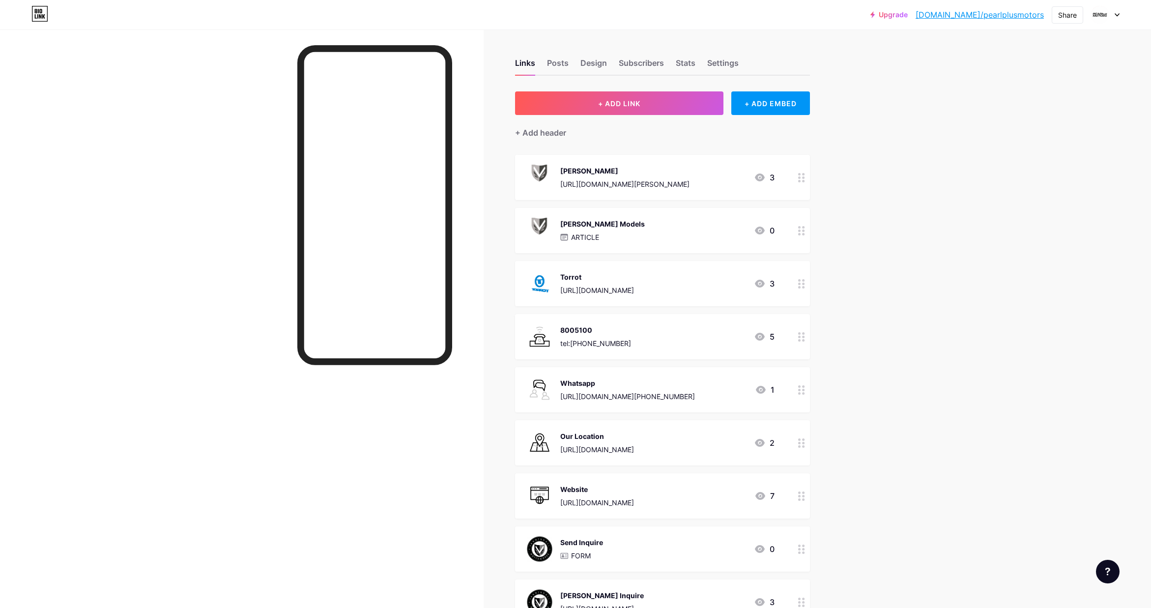
click at [656, 174] on div "[PERSON_NAME] [URL][DOMAIN_NAME][PERSON_NAME] 3" at bounding box center [651, 178] width 248 height 26
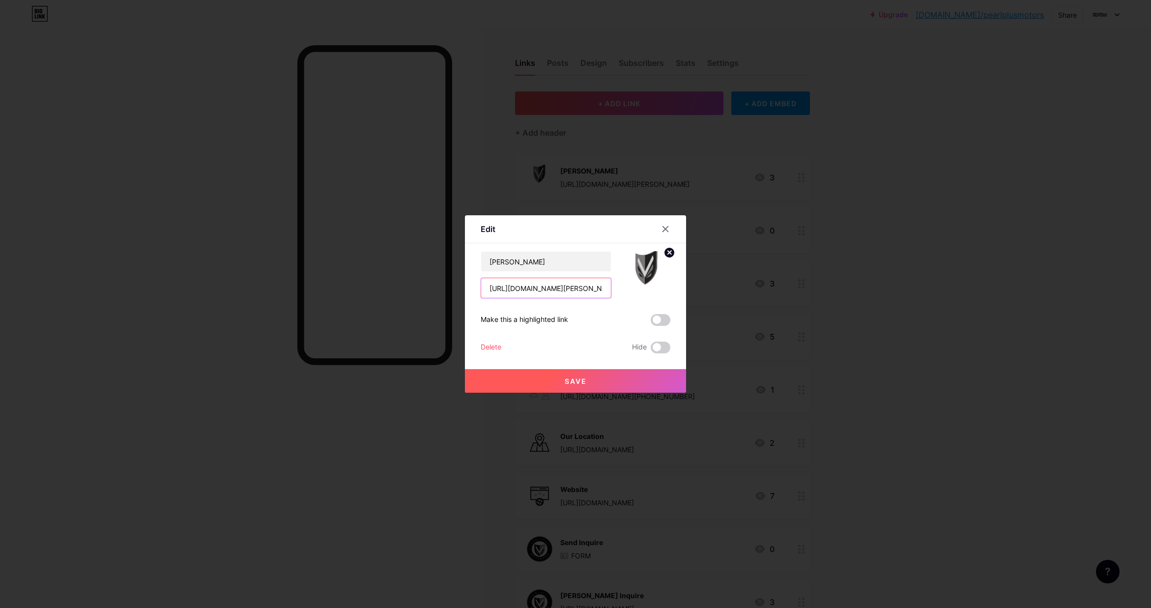
click at [585, 284] on input "[URL][DOMAIN_NAME][PERSON_NAME]" at bounding box center [546, 288] width 130 height 20
drag, startPoint x: 414, startPoint y: 277, endPoint x: 407, endPoint y: 276, distance: 7.4
click at [407, 276] on div "Edit Content YouTube Play YouTube video without leaving your page. ADD Vimeo Pl…" at bounding box center [575, 304] width 1151 height 608
click at [543, 378] on button "Save" at bounding box center [575, 381] width 221 height 24
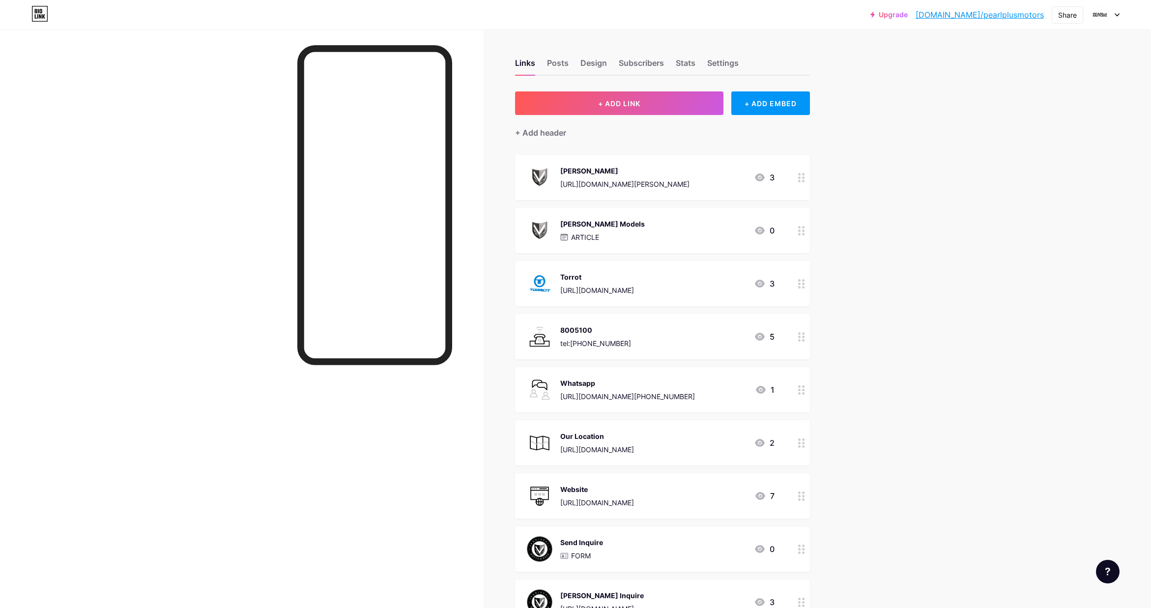
click at [1016, 181] on div "Upgrade [DOMAIN_NAME]/pearlp... [DOMAIN_NAME]/pearlplusmotors Share Switch acco…" at bounding box center [575, 440] width 1151 height 881
click at [997, 313] on div "Upgrade [DOMAIN_NAME]/pearlp... [DOMAIN_NAME]/pearlplusmotors Share Switch acco…" at bounding box center [575, 440] width 1151 height 881
click at [904, 95] on div "Upgrade [DOMAIN_NAME]/pearlp... [DOMAIN_NAME]/pearlplusmotors Share Switch acco…" at bounding box center [575, 440] width 1151 height 881
